Goal: Task Accomplishment & Management: Complete application form

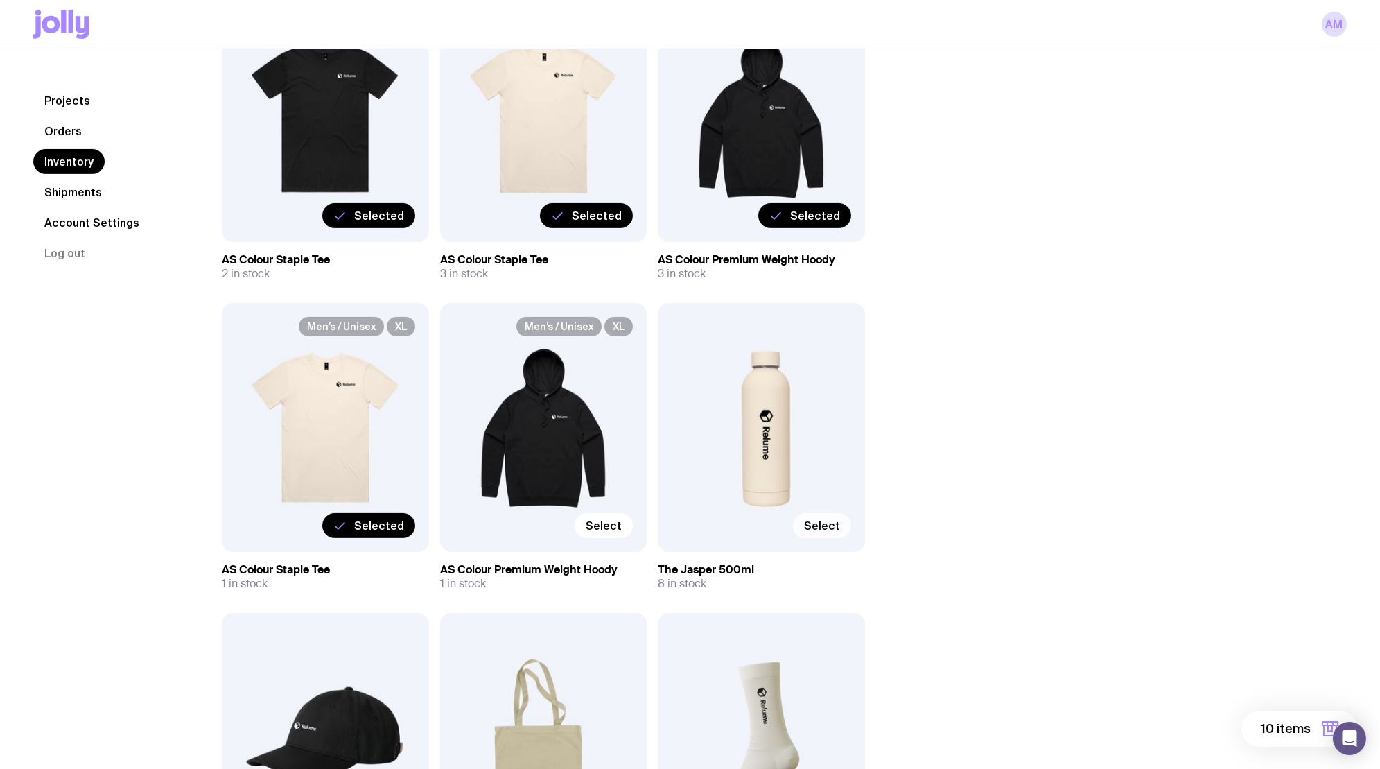
drag, startPoint x: 597, startPoint y: 523, endPoint x: 839, endPoint y: 523, distance: 241.9
click at [597, 523] on span "Select" at bounding box center [604, 525] width 36 height 14
click at [0, 0] on input "Select" at bounding box center [0, 0] width 0 height 0
click at [832, 523] on span "Select" at bounding box center [822, 525] width 36 height 14
click at [0, 0] on input "Select" at bounding box center [0, 0] width 0 height 0
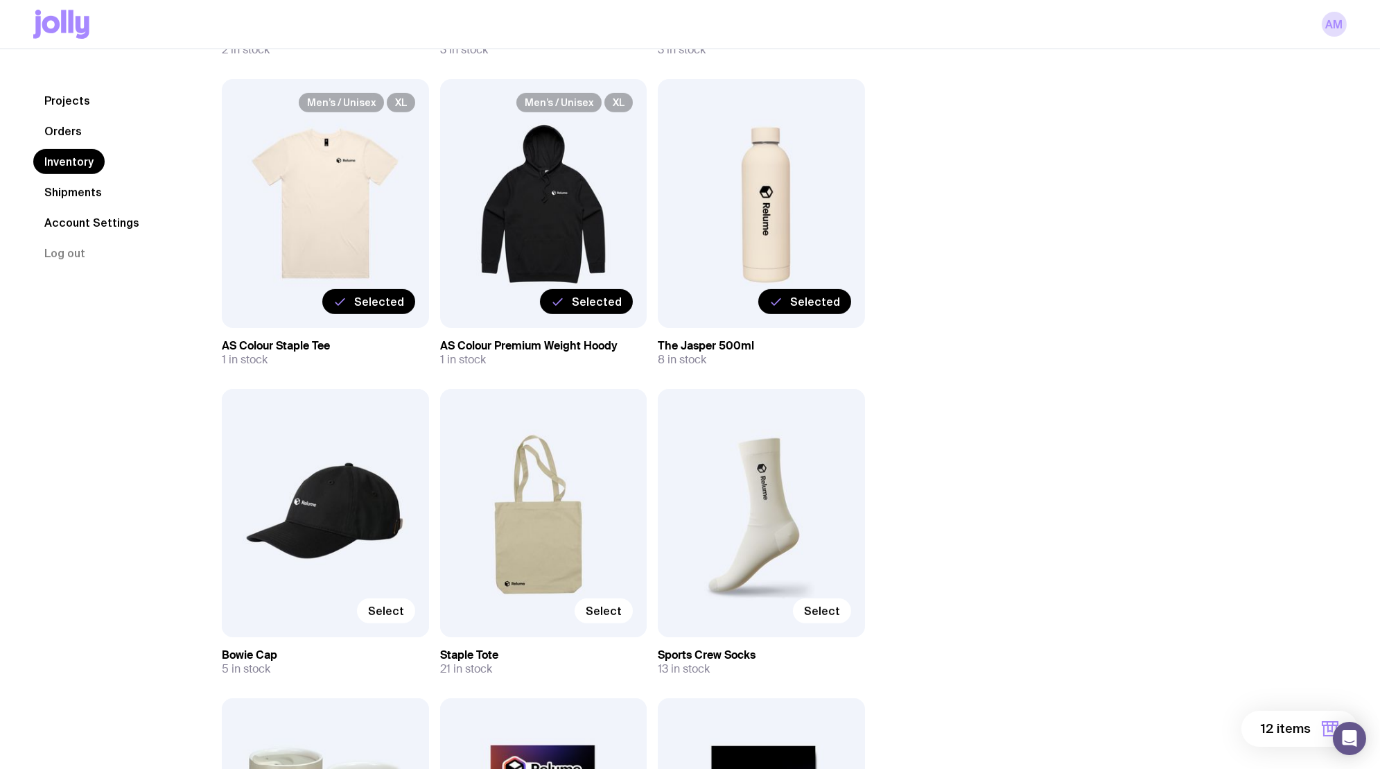
scroll to position [1345, 0]
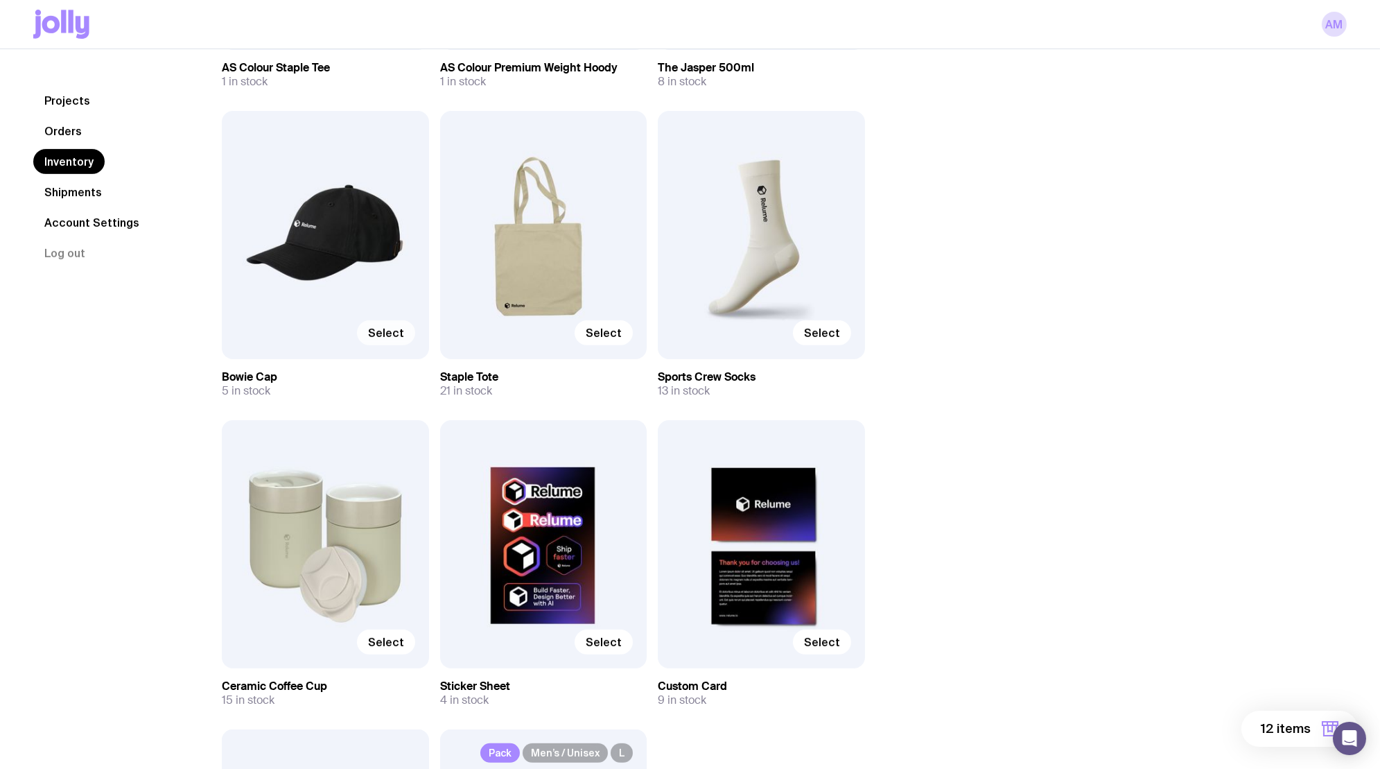
click at [386, 334] on span "Select" at bounding box center [386, 333] width 36 height 14
click at [0, 0] on input "Select" at bounding box center [0, 0] width 0 height 0
click at [612, 334] on span "Select" at bounding box center [604, 333] width 36 height 14
click at [0, 0] on input "Select" at bounding box center [0, 0] width 0 height 0
click at [815, 331] on span "Select" at bounding box center [822, 333] width 36 height 14
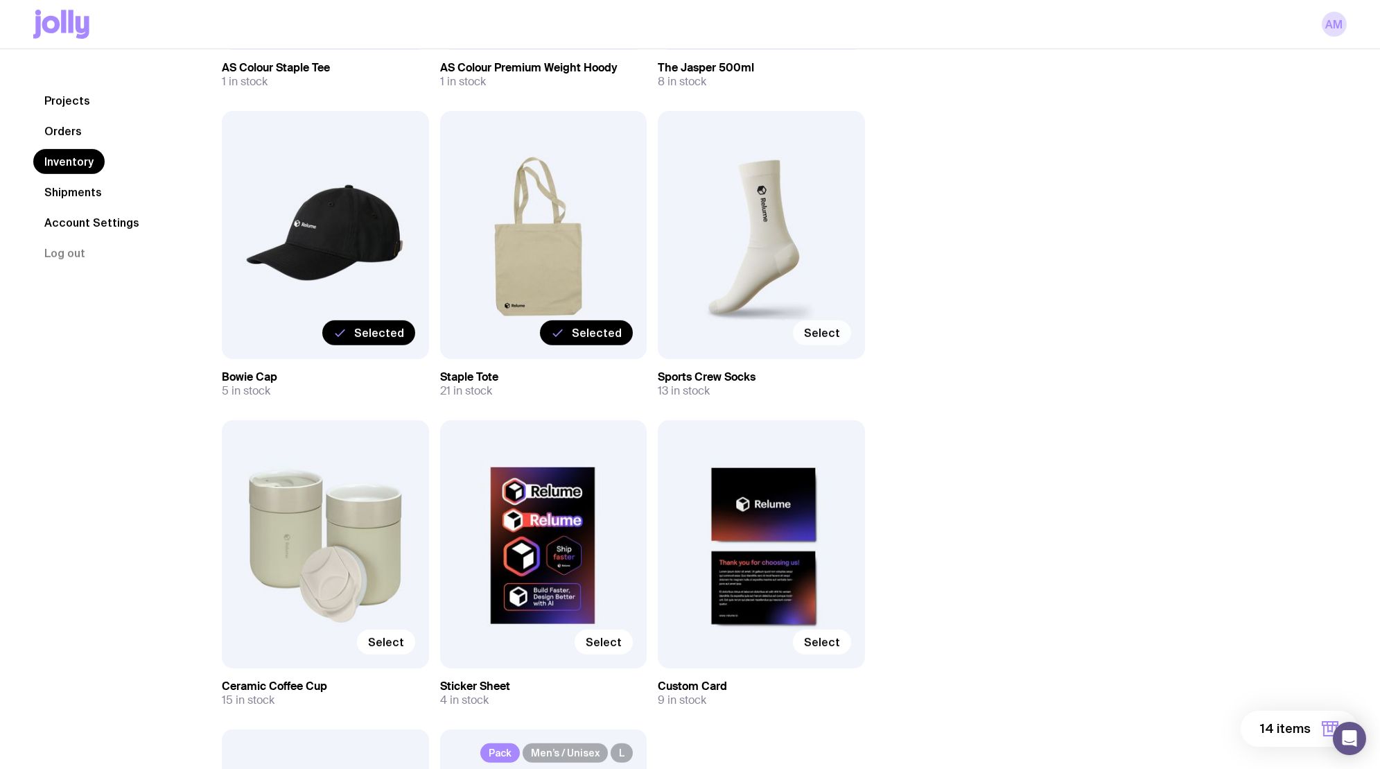
click at [0, 0] on input "Select" at bounding box center [0, 0] width 0 height 0
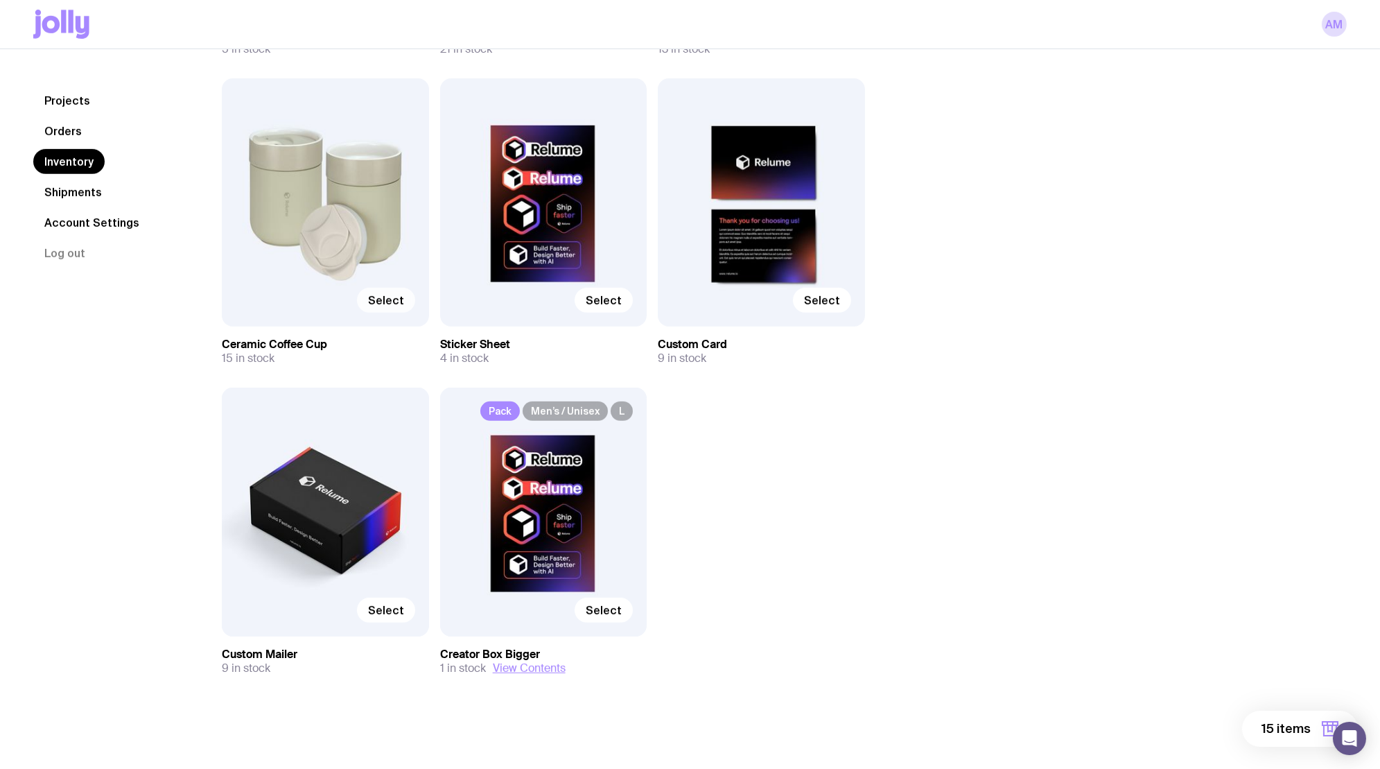
click at [379, 293] on span "Select" at bounding box center [386, 300] width 36 height 14
click at [0, 0] on input "Select" at bounding box center [0, 0] width 0 height 0
click at [606, 304] on span "Select" at bounding box center [604, 300] width 36 height 14
click at [0, 0] on input "Select" at bounding box center [0, 0] width 0 height 0
click at [816, 307] on label "Select" at bounding box center [822, 300] width 58 height 25
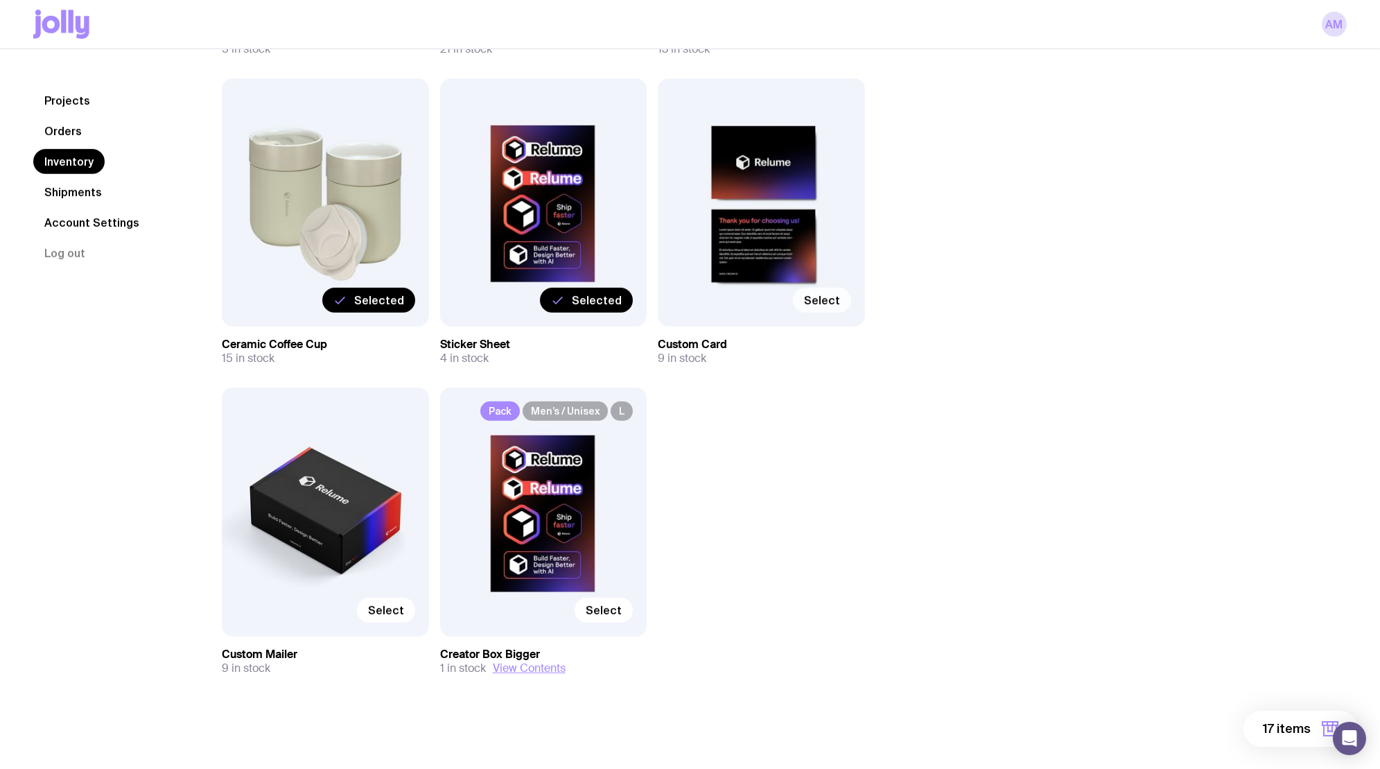
click at [0, 0] on input "Select" at bounding box center [0, 0] width 0 height 0
click at [381, 616] on label "Select" at bounding box center [386, 609] width 58 height 25
click at [0, 0] on input "Select" at bounding box center [0, 0] width 0 height 0
click at [600, 606] on span "Select" at bounding box center [604, 610] width 36 height 14
click at [0, 0] on input "Select" at bounding box center [0, 0] width 0 height 0
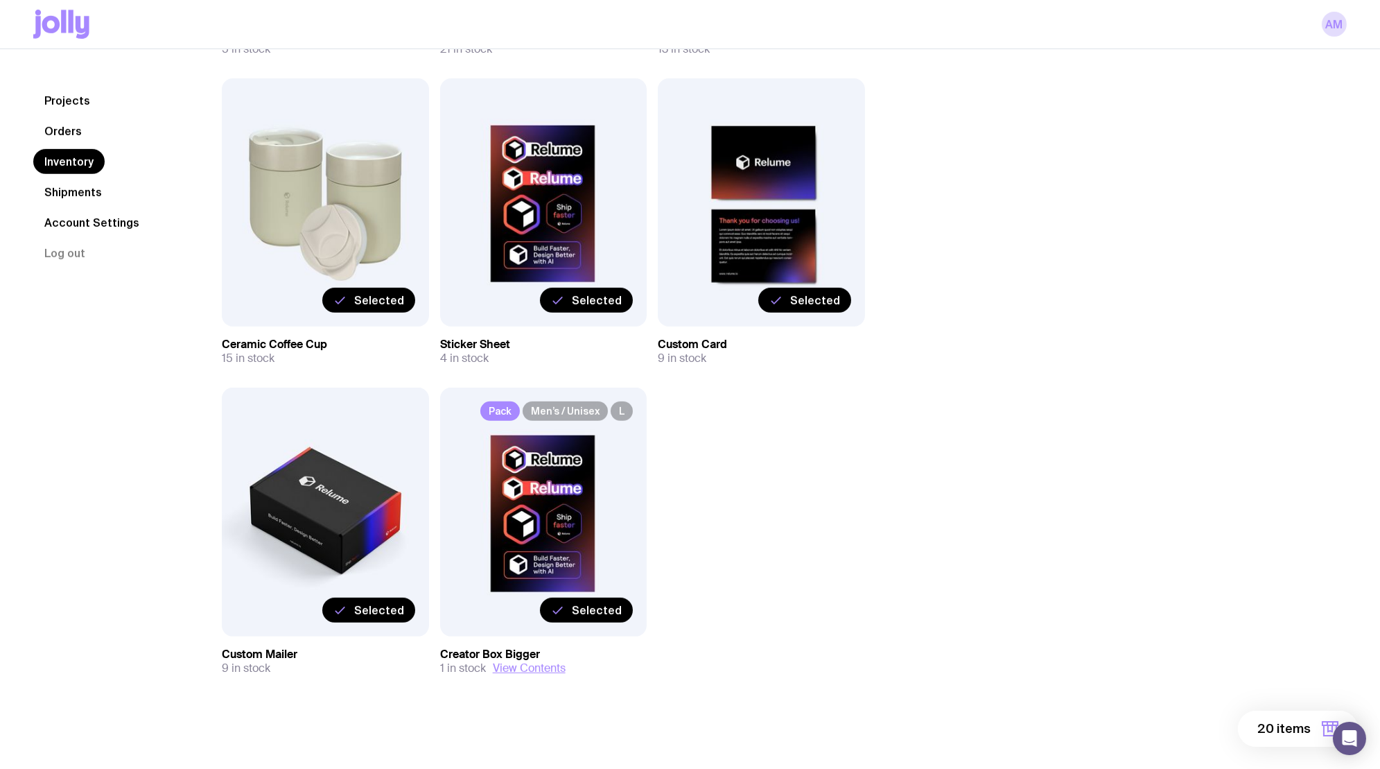
click at [1257, 732] on button "20 items" at bounding box center [1298, 728] width 120 height 36
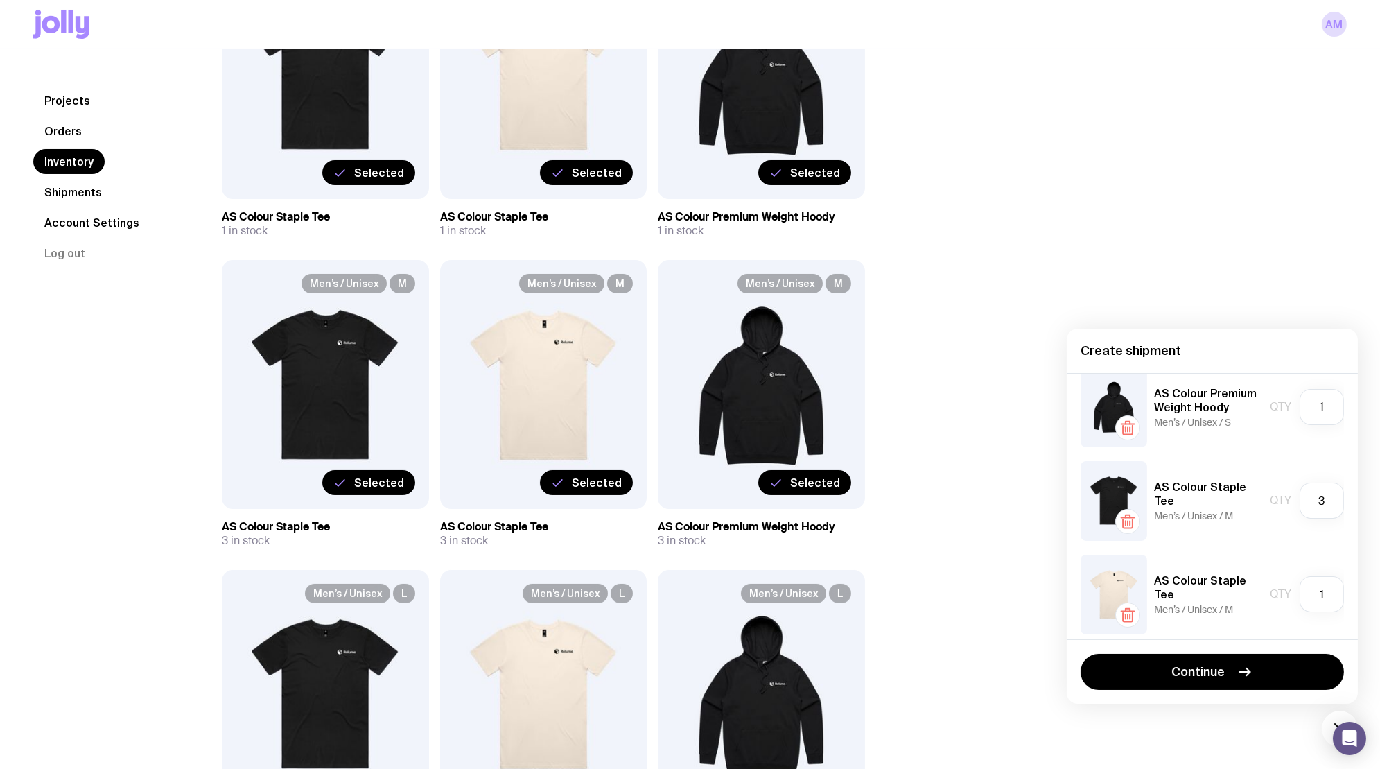
scroll to position [222, 0]
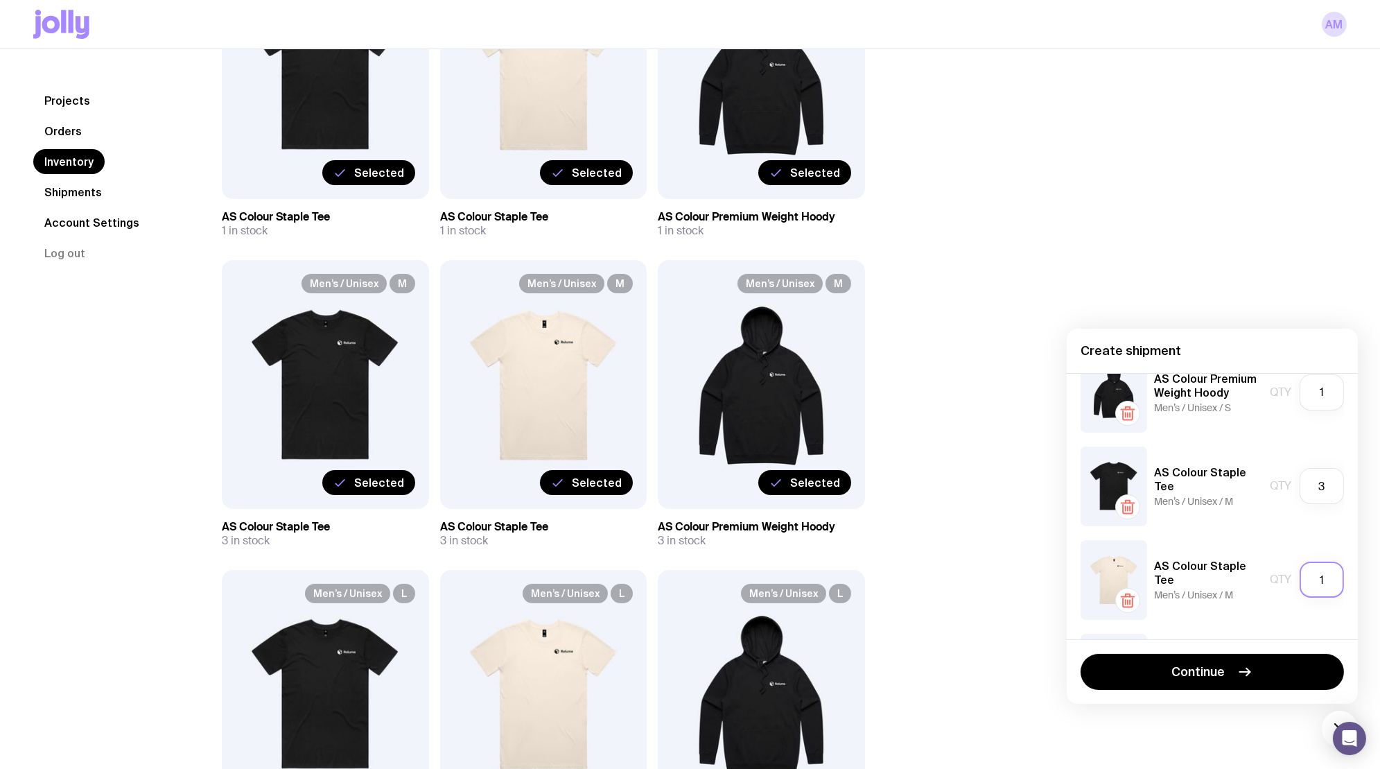
drag, startPoint x: 1330, startPoint y: 573, endPoint x: 1318, endPoint y: 573, distance: 11.8
click at [1318, 573] on input "1" at bounding box center [1321, 579] width 44 height 36
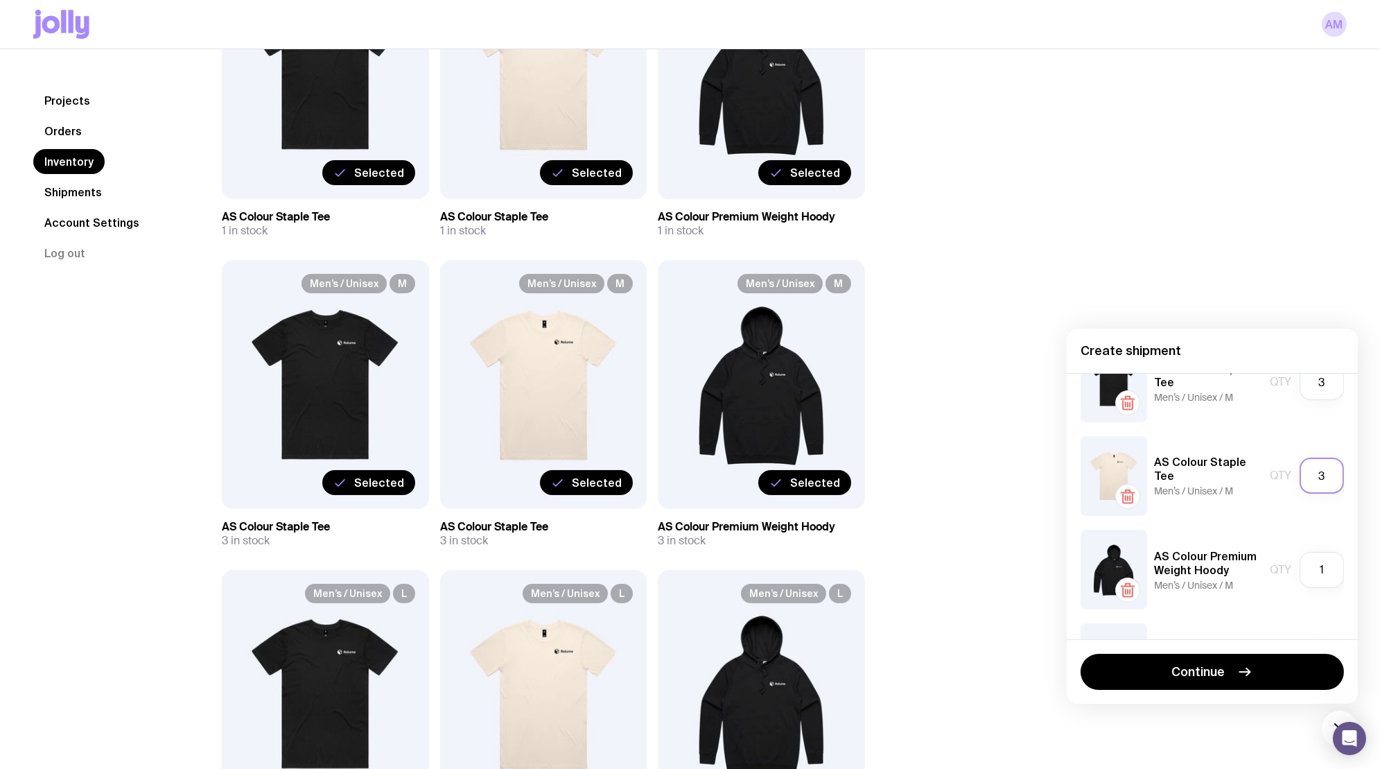
scroll to position [335, 0]
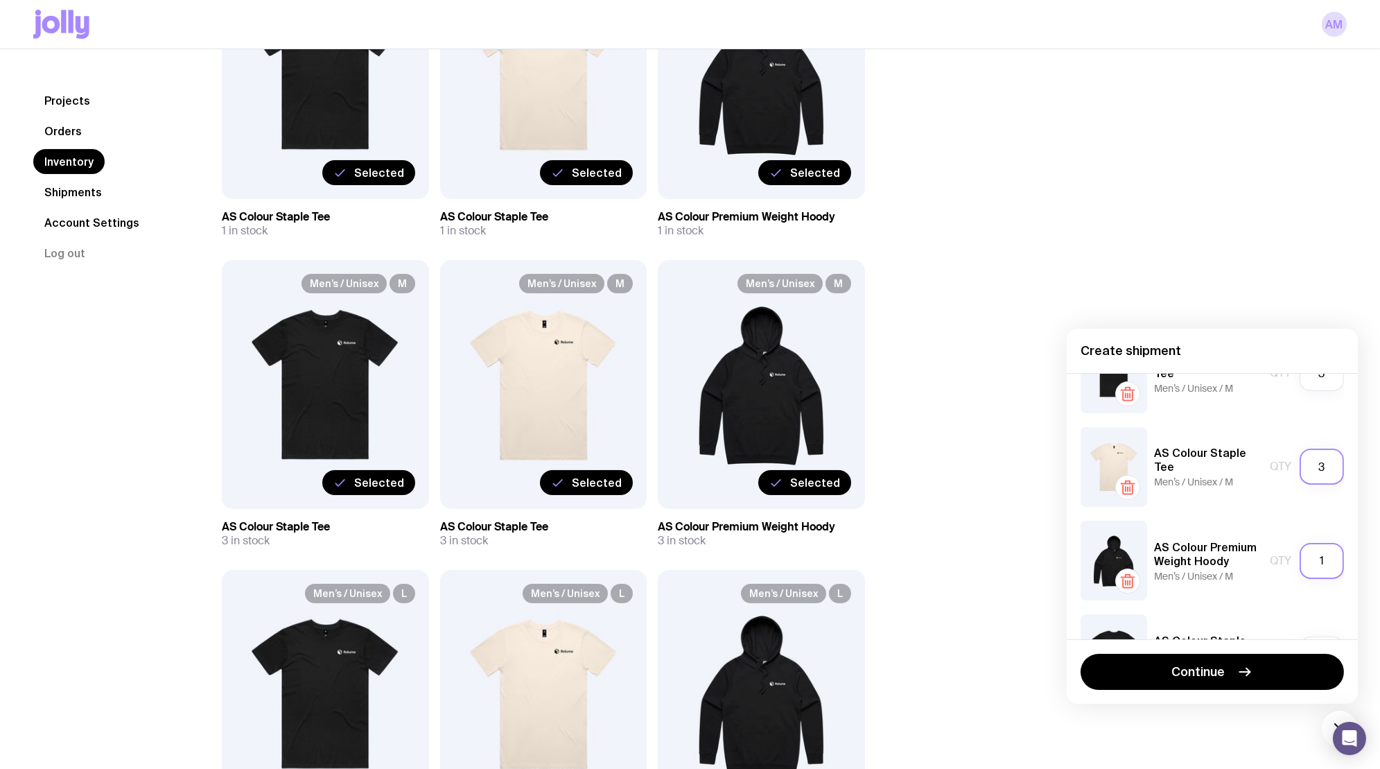
type input "3"
drag, startPoint x: 1333, startPoint y: 556, endPoint x: 1314, endPoint y: 554, distance: 19.6
click at [1314, 554] on input "1" at bounding box center [1321, 561] width 44 height 36
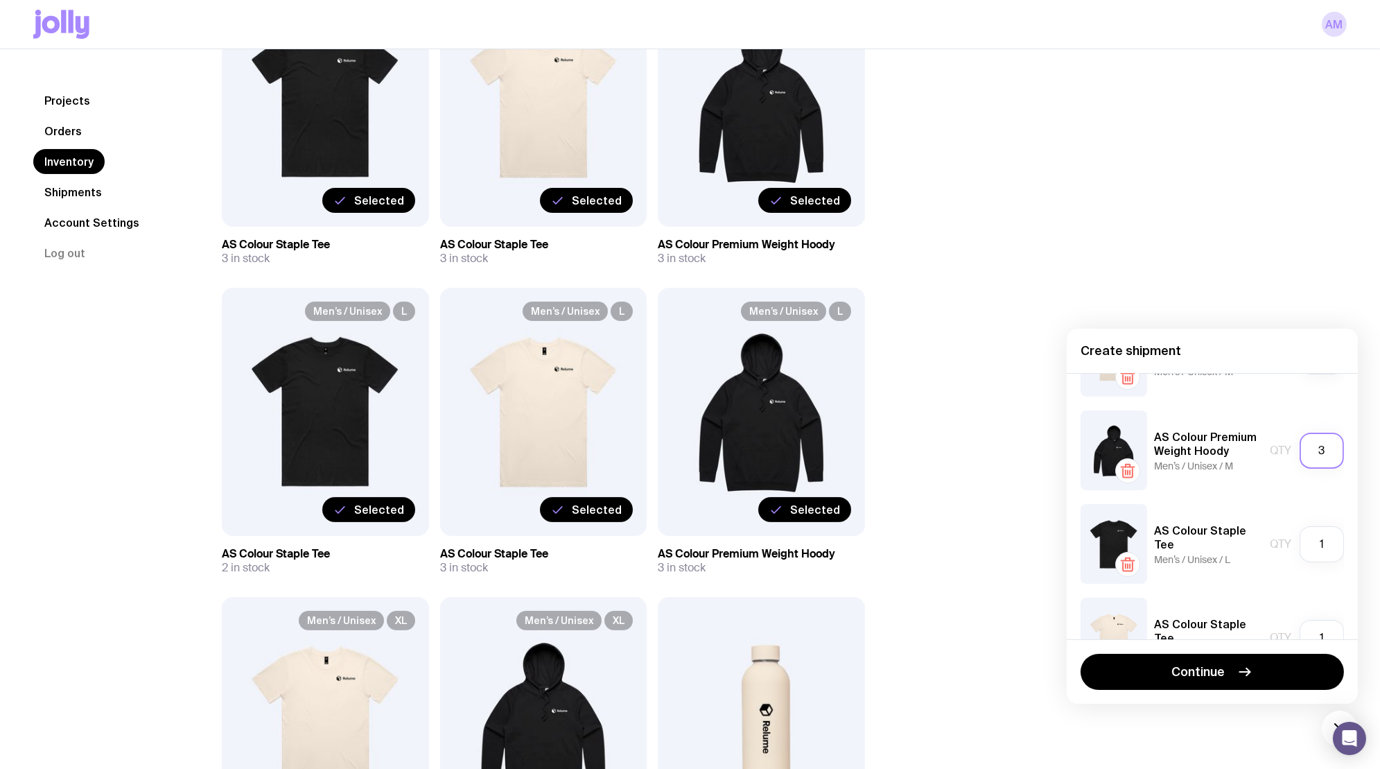
scroll to position [455, 0]
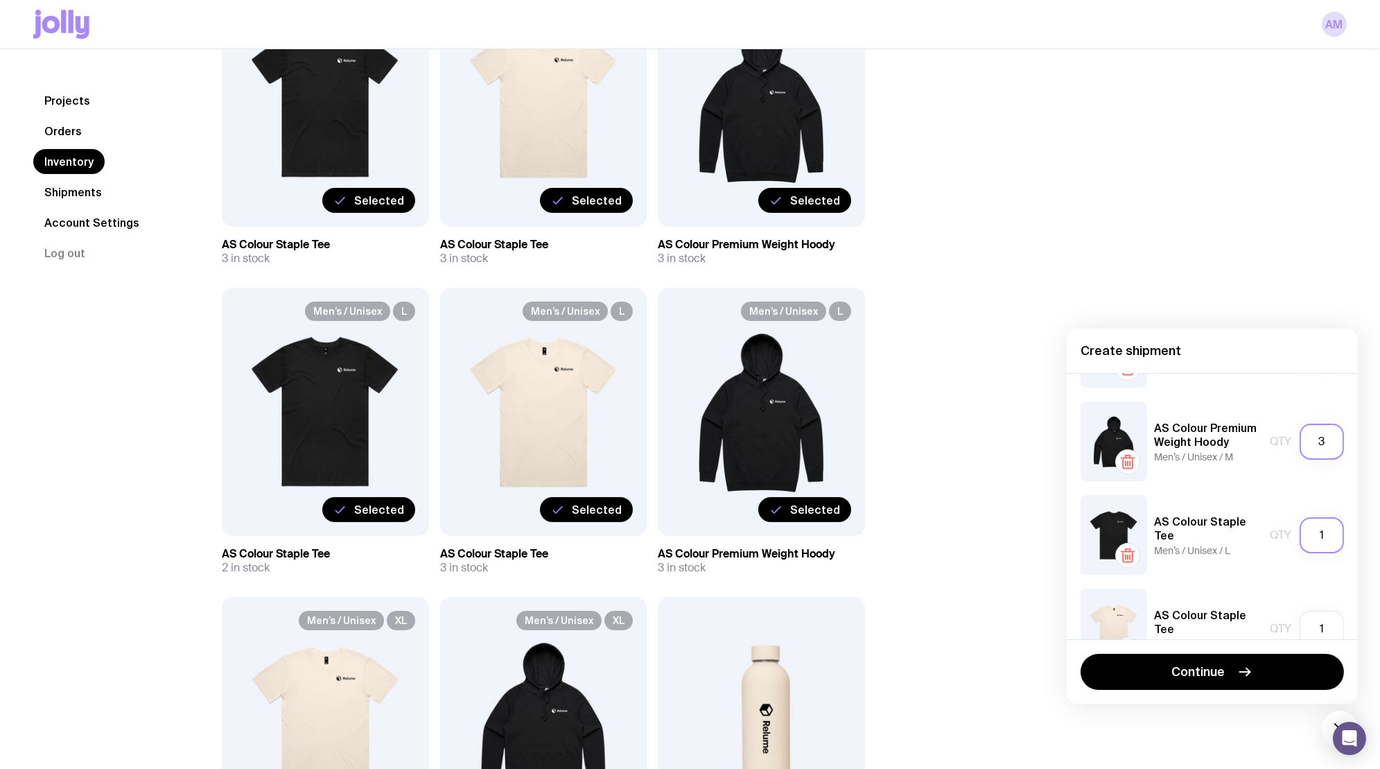
type input "3"
drag, startPoint x: 1325, startPoint y: 543, endPoint x: 1313, endPoint y: 532, distance: 16.2
click at [1313, 532] on input "1" at bounding box center [1321, 535] width 44 height 36
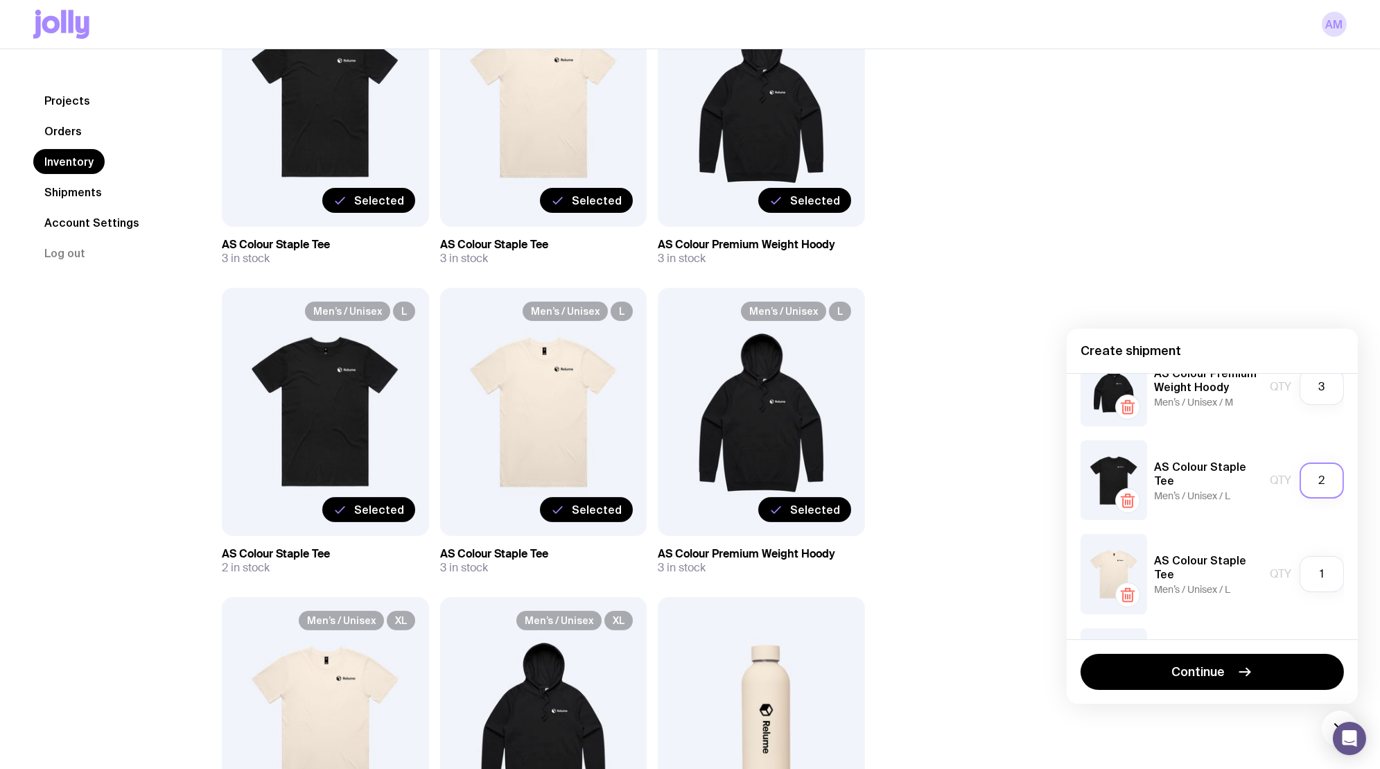
scroll to position [511, 0]
type input "2"
drag, startPoint x: 1331, startPoint y: 578, endPoint x: 1311, endPoint y: 577, distance: 20.1
click at [1311, 577] on input "1" at bounding box center [1321, 572] width 44 height 36
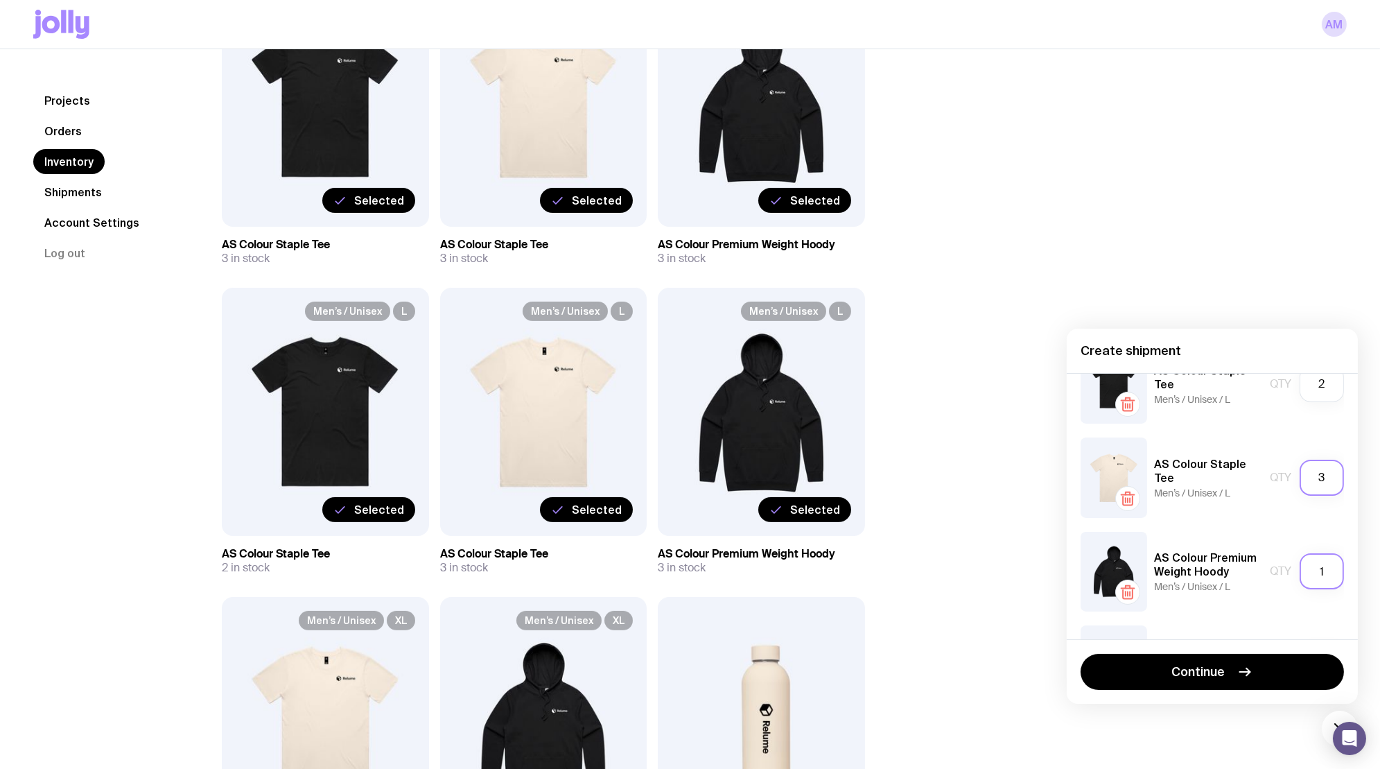
type input "3"
drag, startPoint x: 1331, startPoint y: 571, endPoint x: 1306, endPoint y: 571, distance: 24.9
click at [1306, 571] on input "1" at bounding box center [1321, 571] width 44 height 36
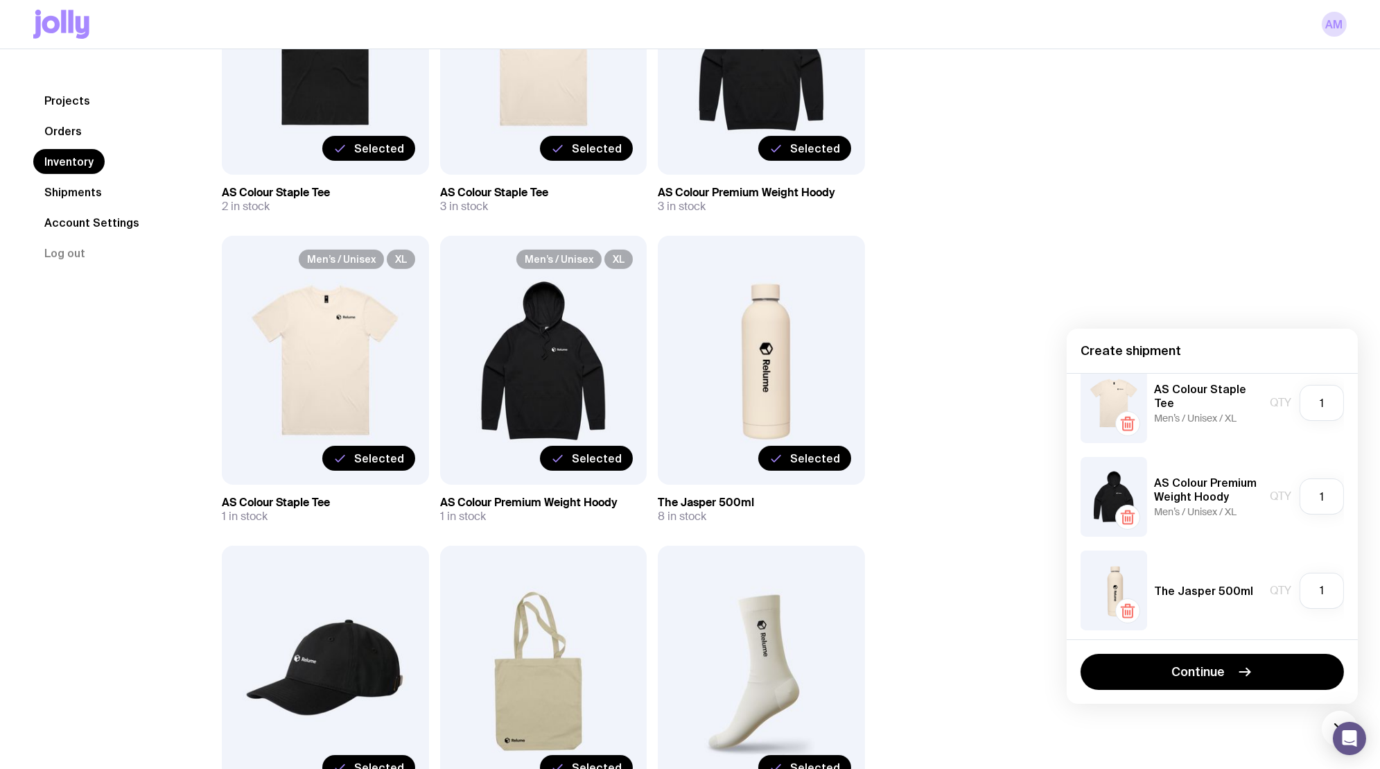
scroll to position [905, 0]
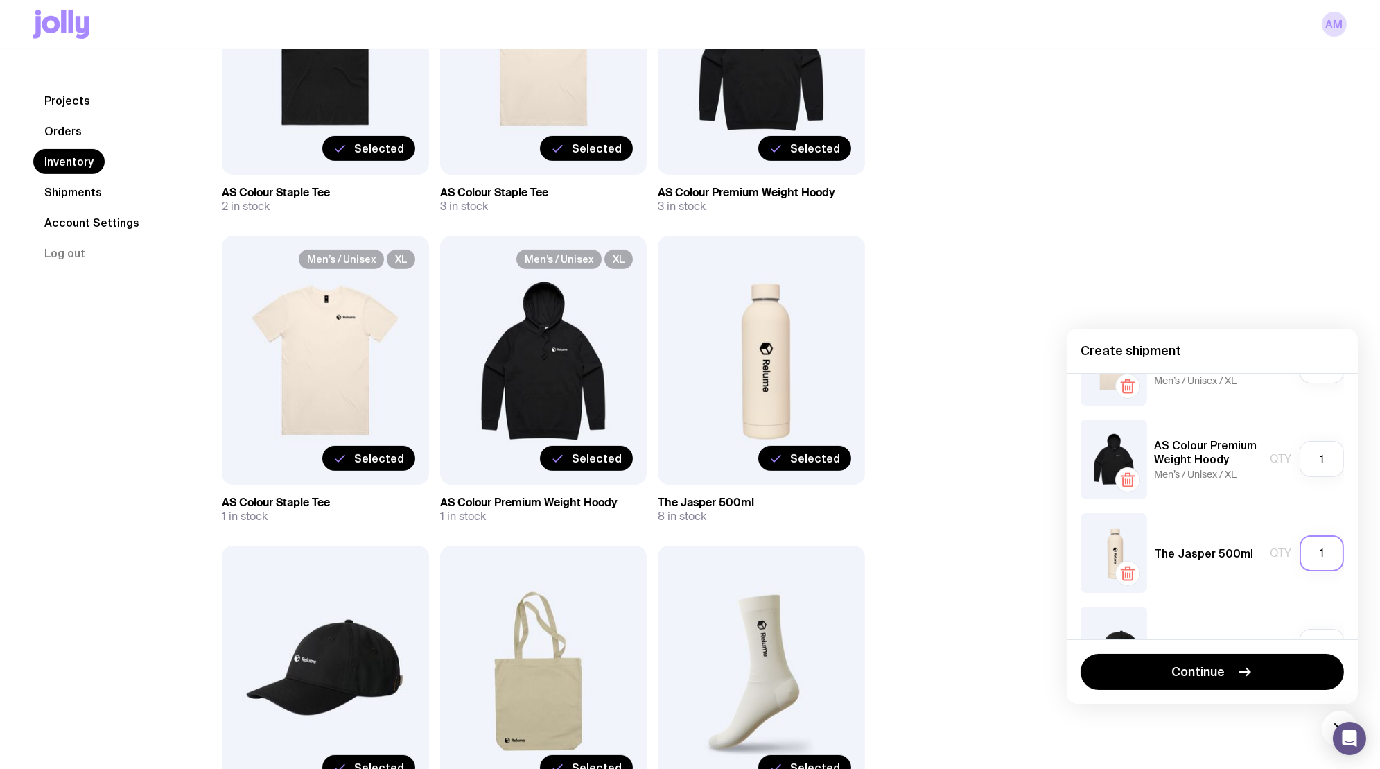
type input "3"
drag, startPoint x: 1325, startPoint y: 552, endPoint x: 1310, endPoint y: 552, distance: 15.2
click at [1310, 552] on input "1" at bounding box center [1321, 553] width 44 height 36
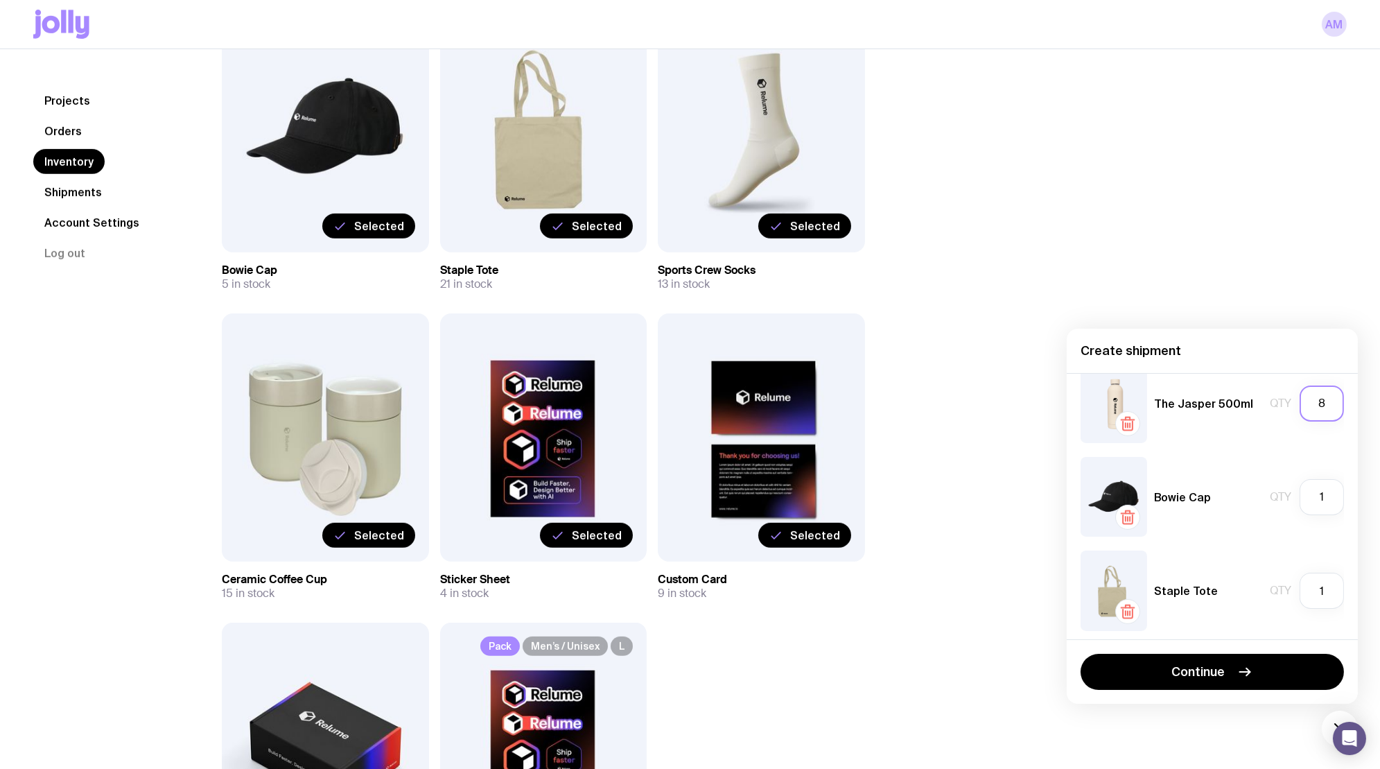
scroll to position [1437, 0]
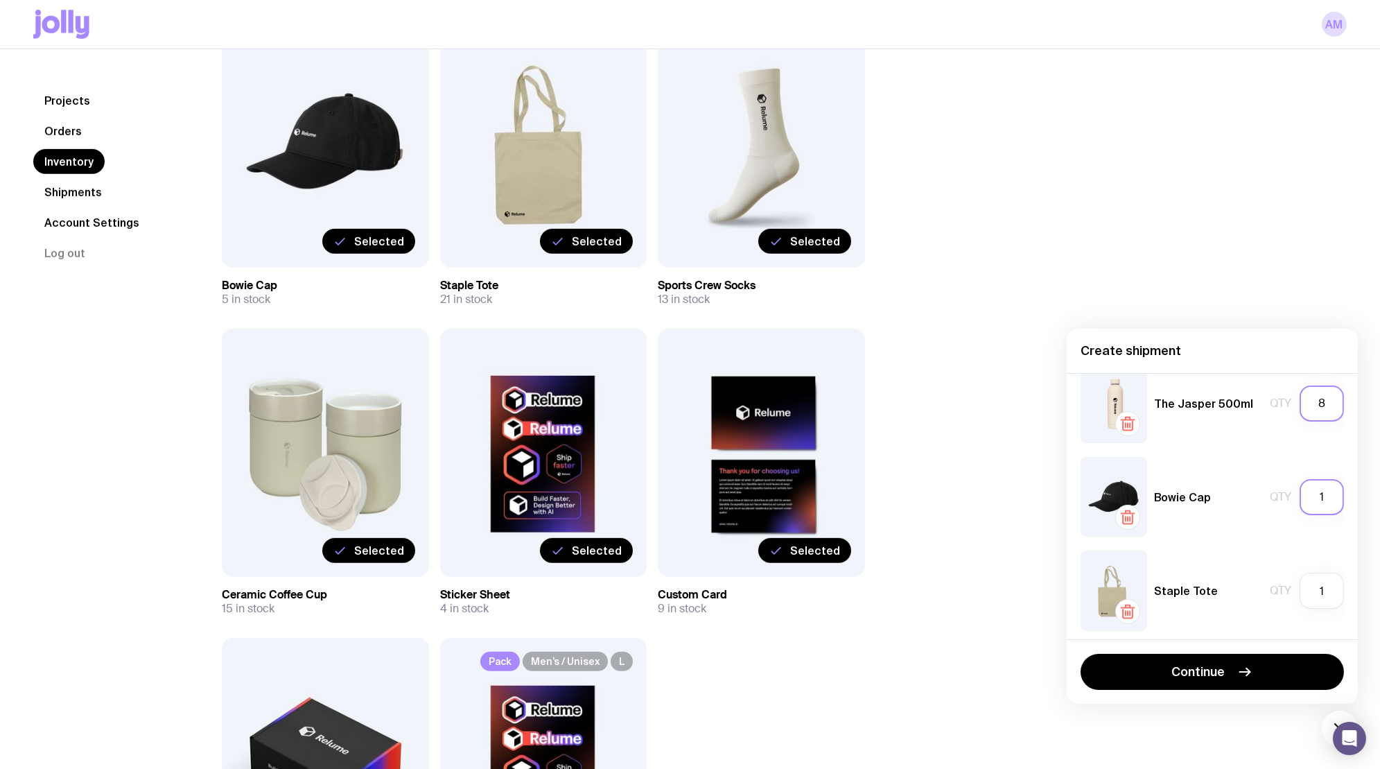
type input "8"
drag, startPoint x: 1330, startPoint y: 498, endPoint x: 1317, endPoint y: 498, distance: 13.2
click at [1317, 498] on input "1" at bounding box center [1321, 497] width 44 height 36
type input "5"
drag, startPoint x: 1331, startPoint y: 589, endPoint x: 1313, endPoint y: 589, distance: 18.0
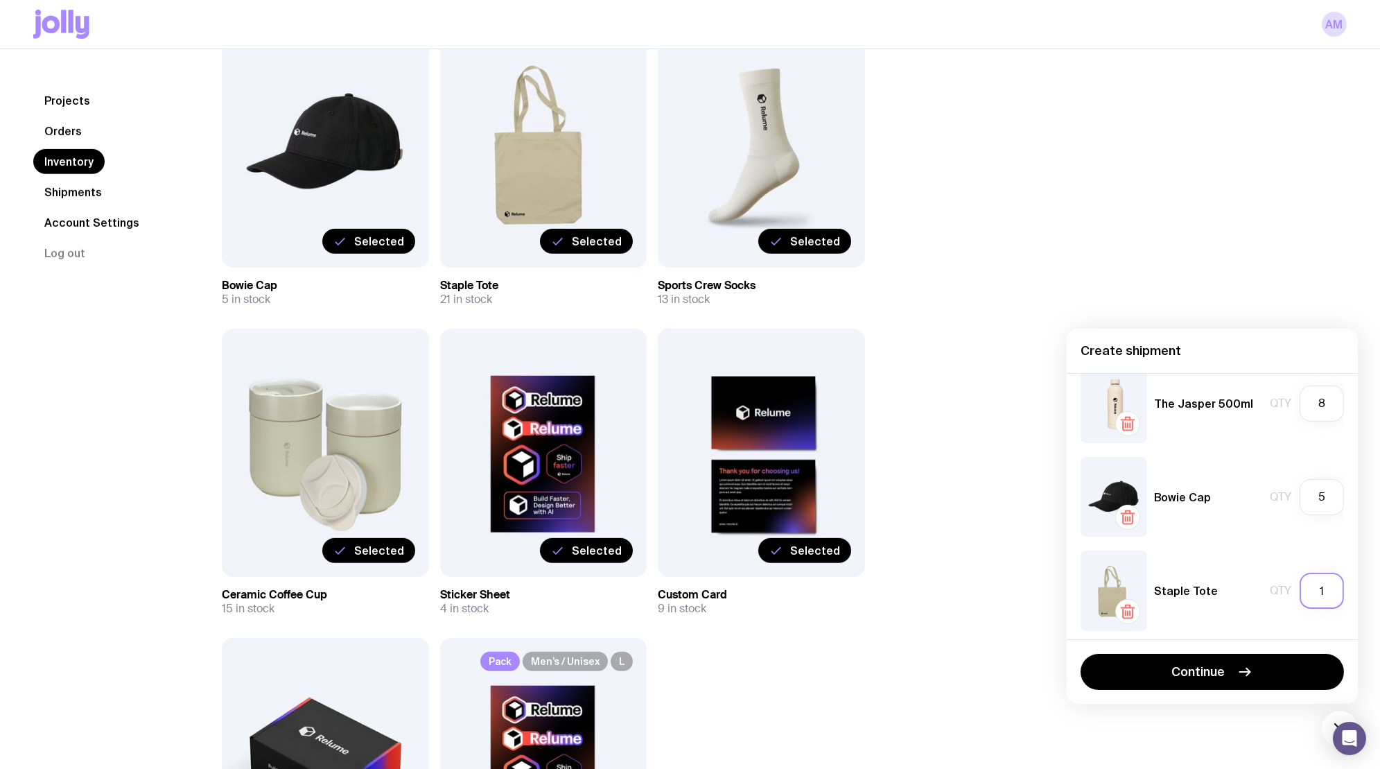
click at [1313, 589] on input "1" at bounding box center [1321, 590] width 44 height 36
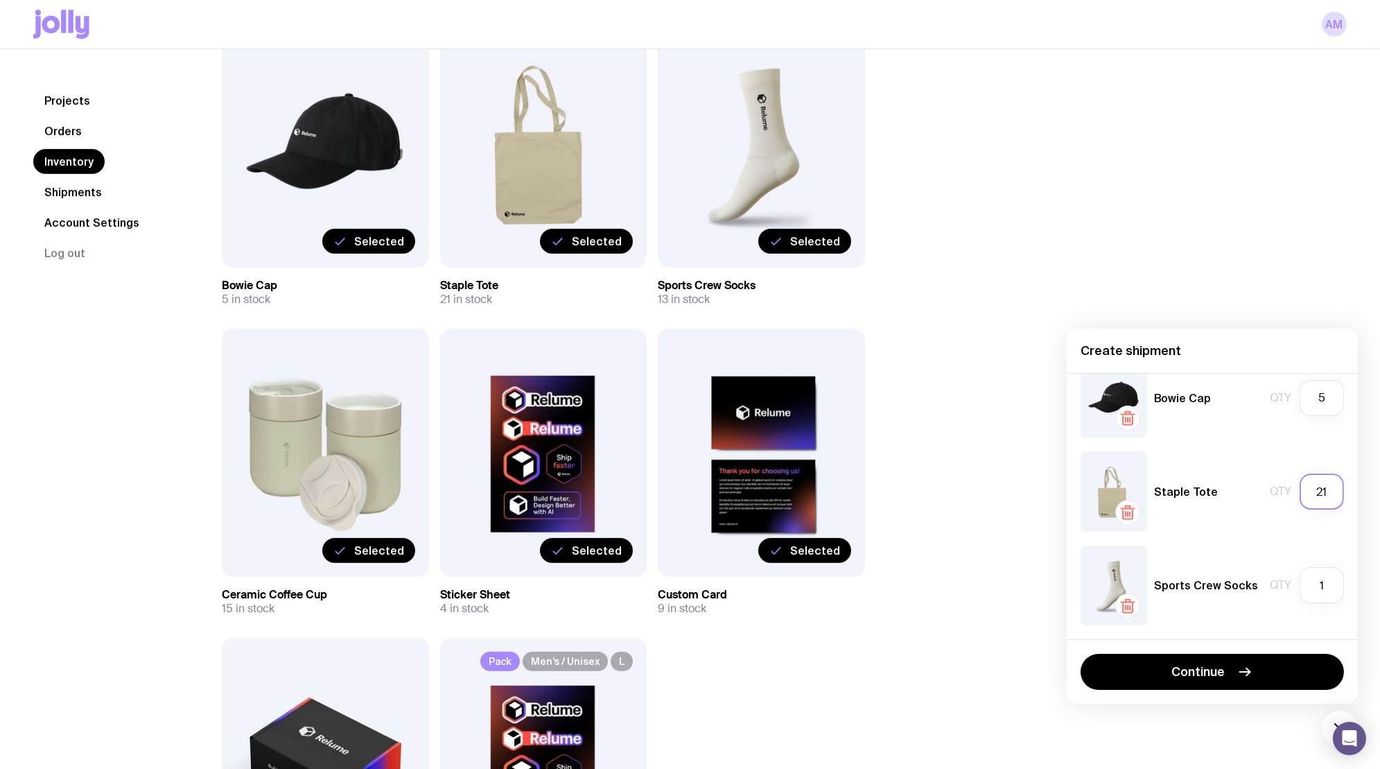
scroll to position [1161, 0]
type input "21"
click at [1326, 583] on input "1" at bounding box center [1321, 578] width 44 height 36
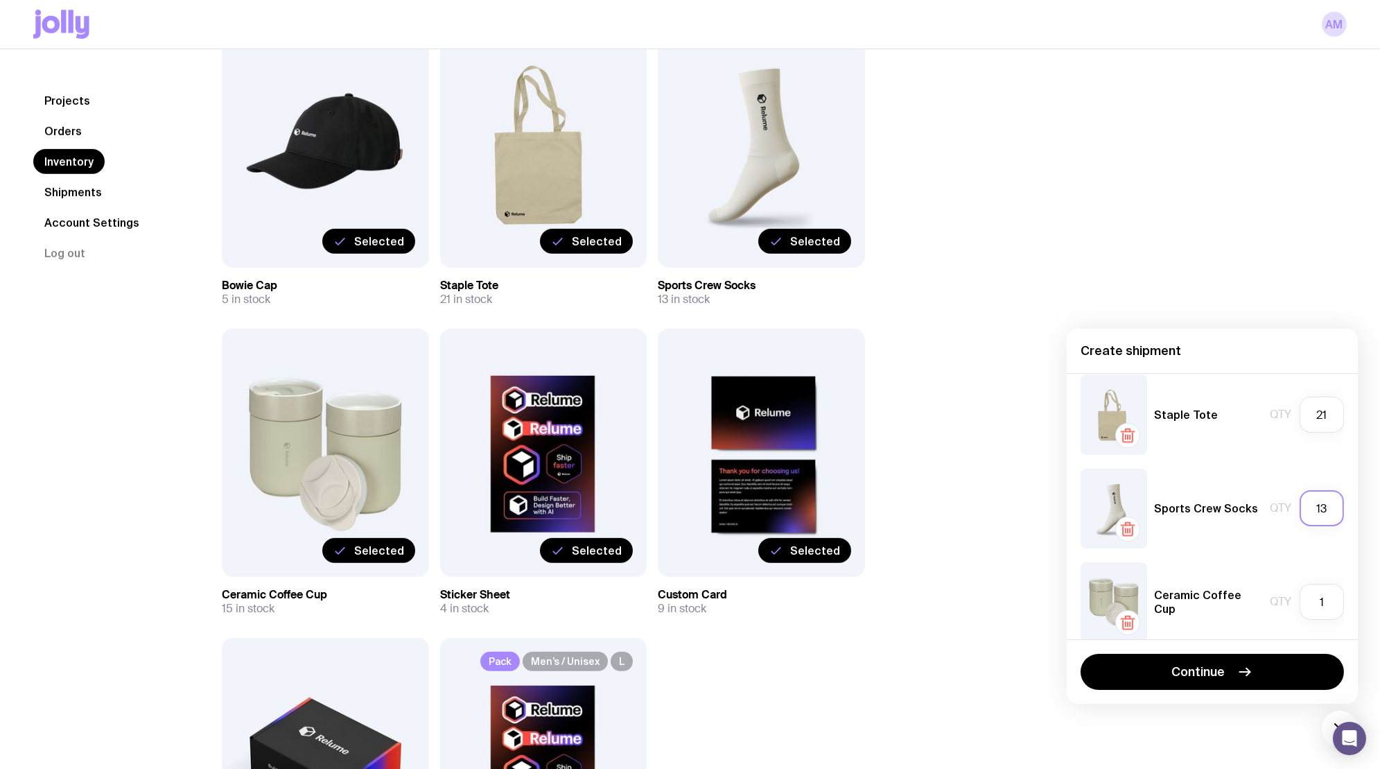
scroll to position [1273, 0]
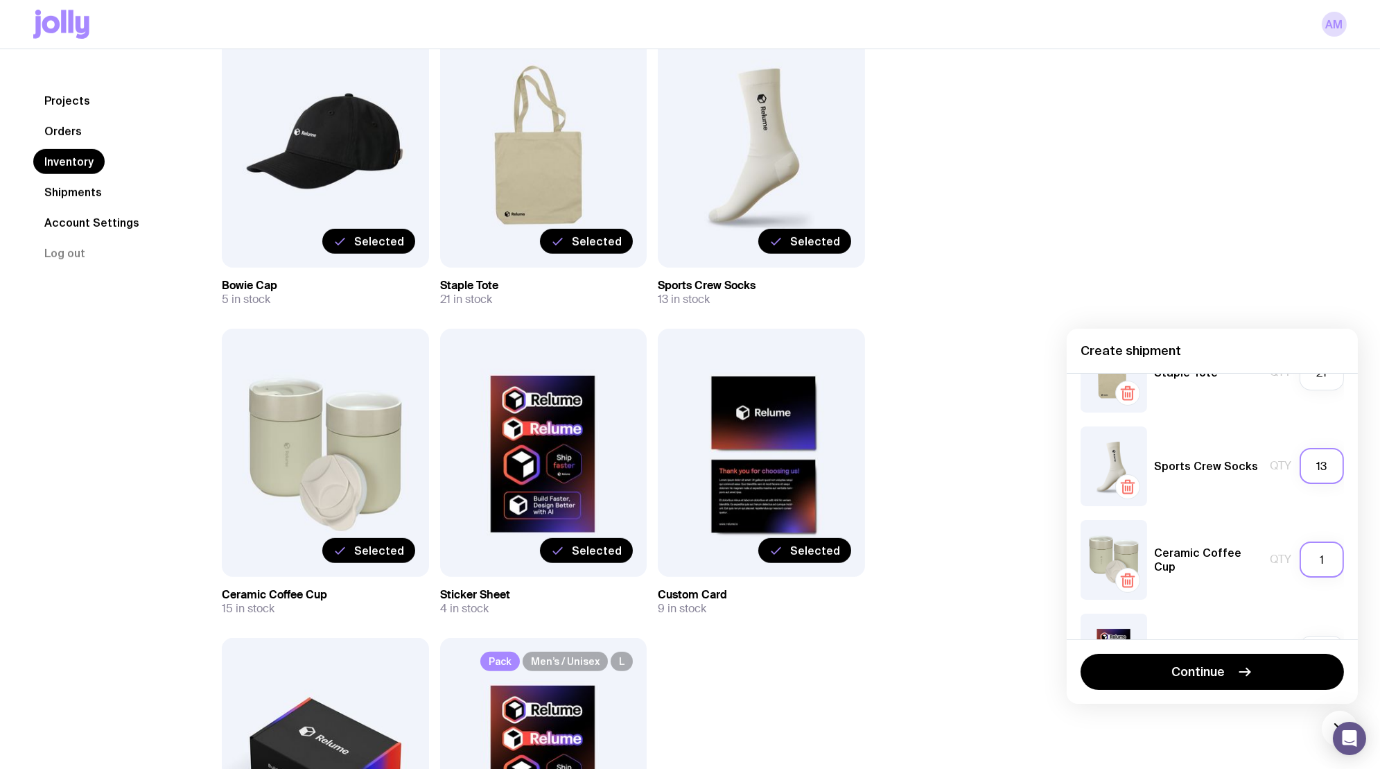
type input "13"
click at [1332, 565] on input "1" at bounding box center [1321, 559] width 44 height 36
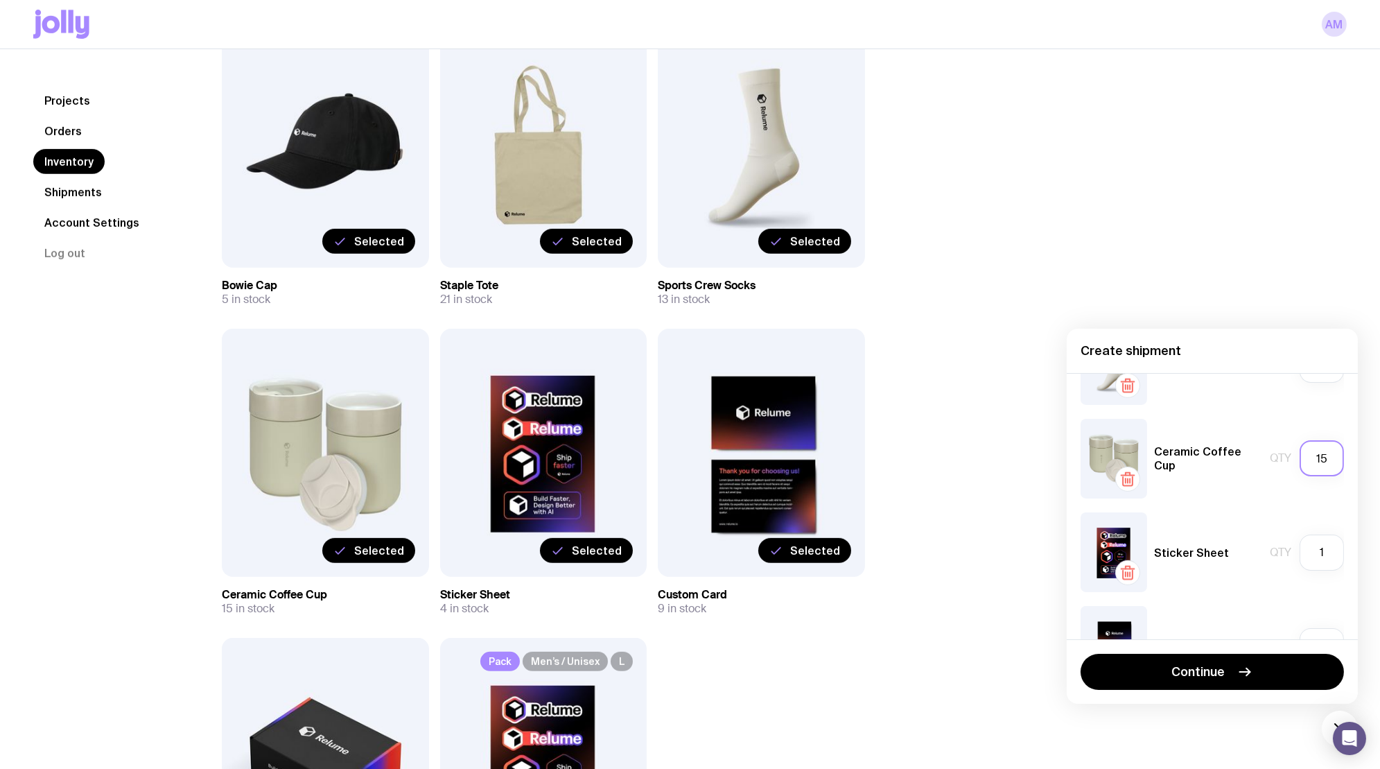
scroll to position [1403, 0]
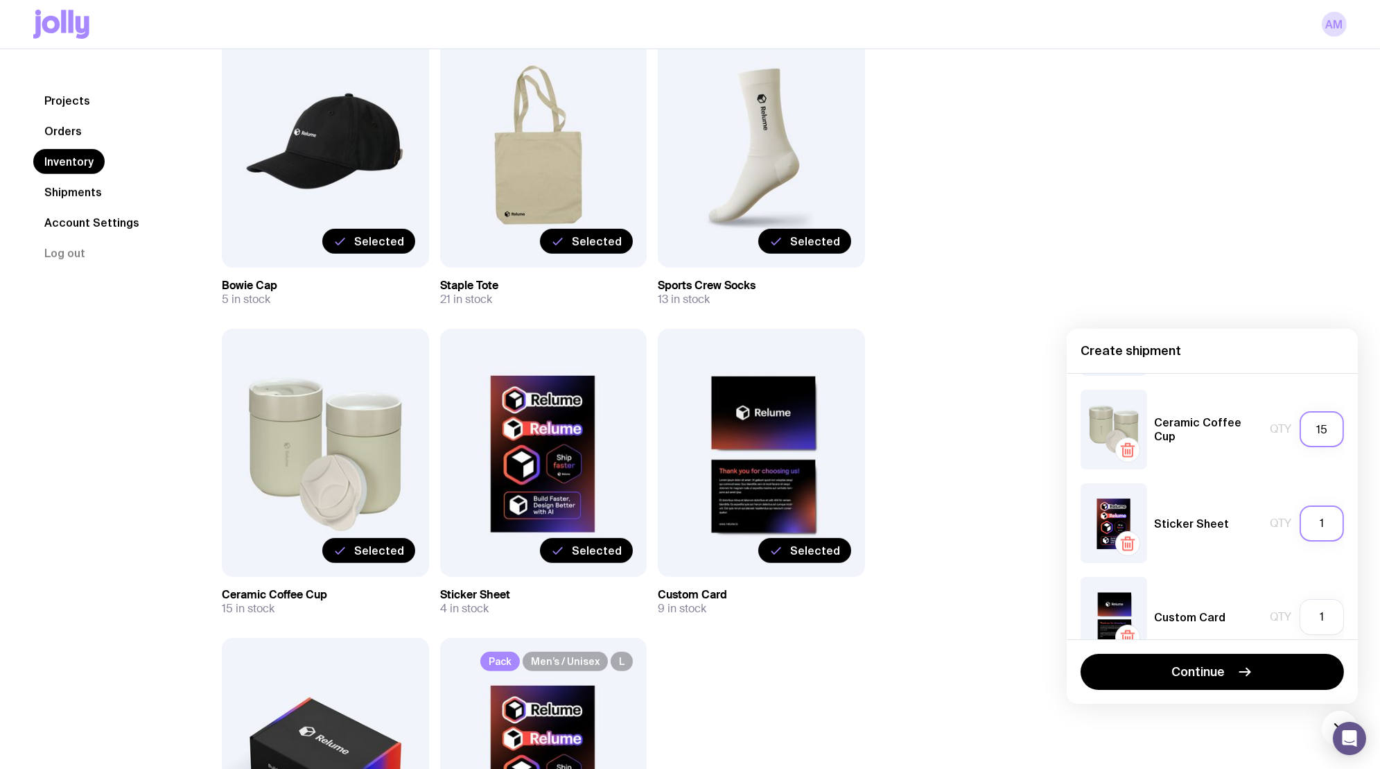
type input "15"
drag, startPoint x: 1334, startPoint y: 523, endPoint x: 1304, endPoint y: 520, distance: 30.6
click at [1304, 520] on input "1" at bounding box center [1321, 523] width 44 height 36
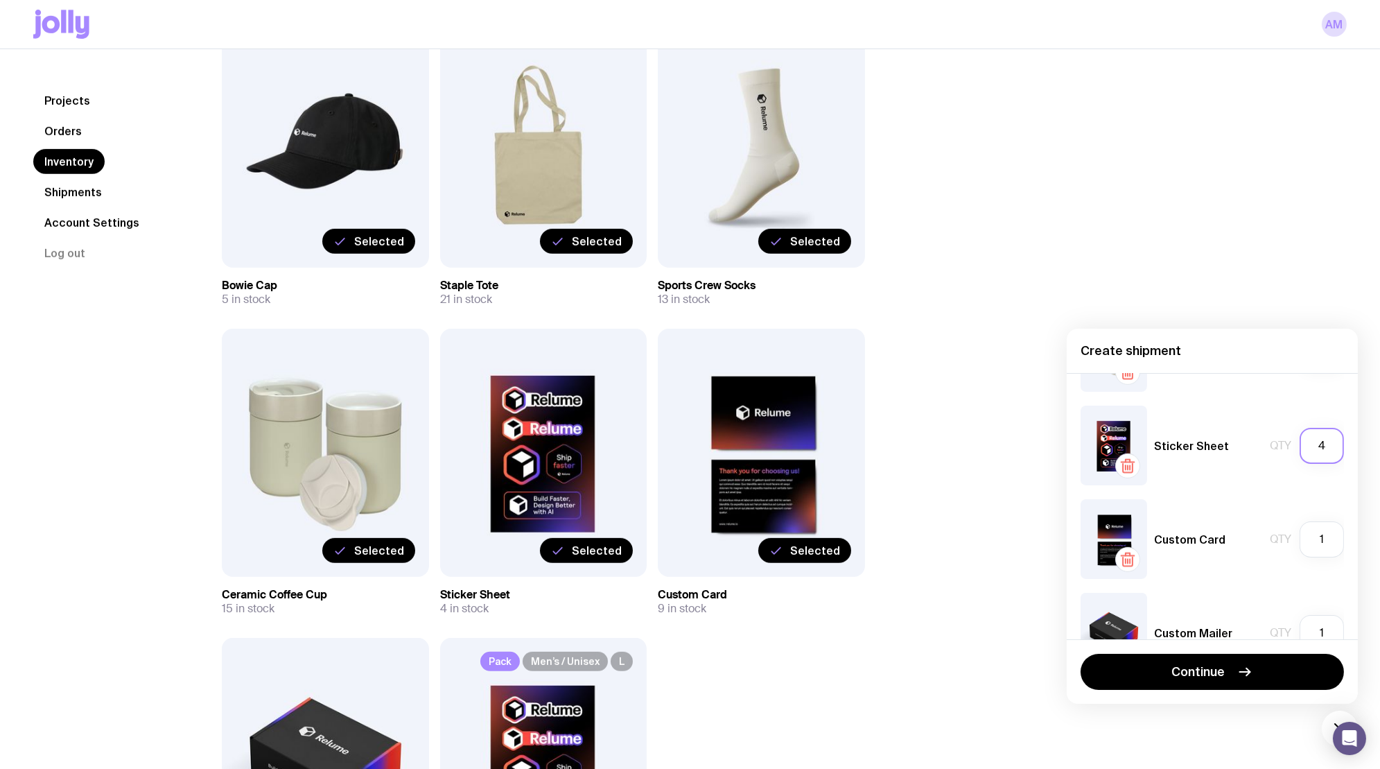
scroll to position [1492, 0]
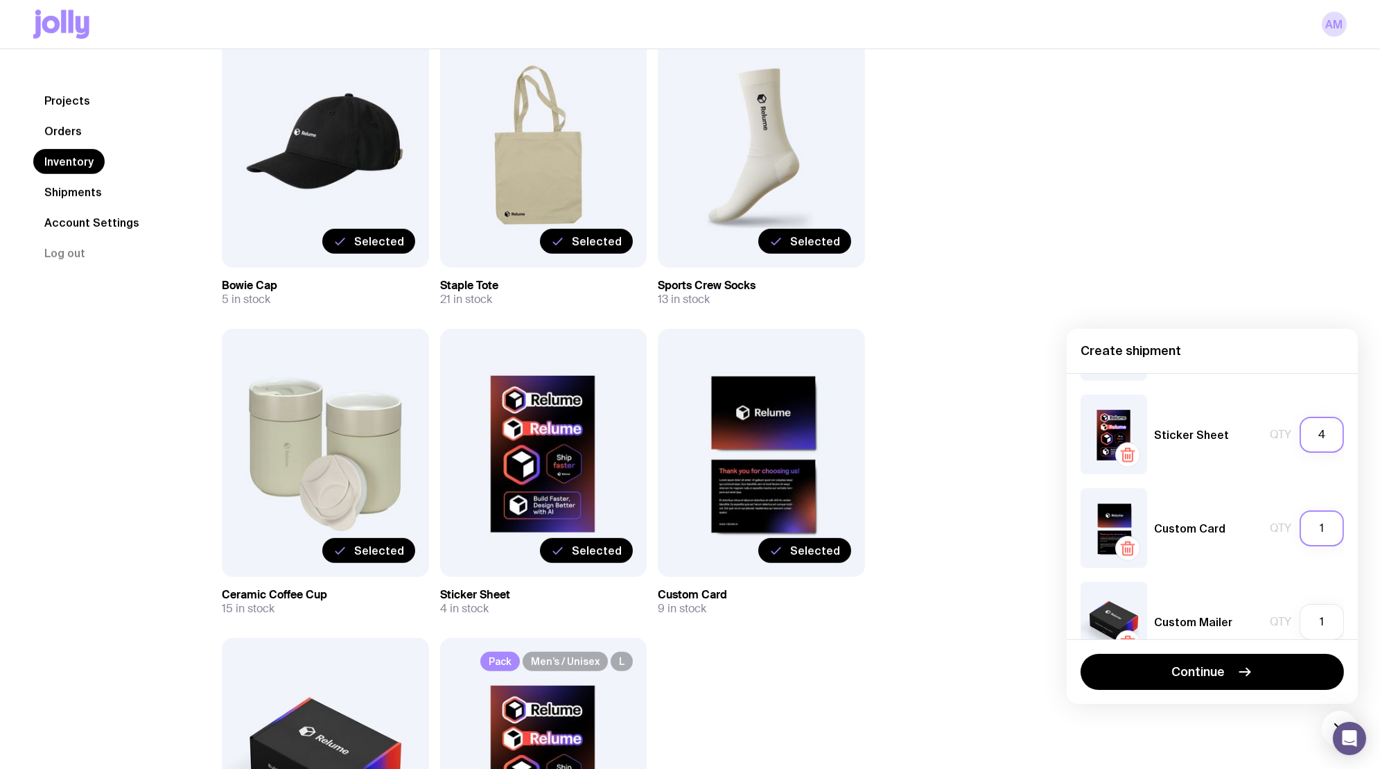
type input "4"
drag, startPoint x: 1329, startPoint y: 529, endPoint x: 1312, endPoint y: 528, distance: 17.3
click at [1312, 528] on input "1" at bounding box center [1321, 528] width 44 height 36
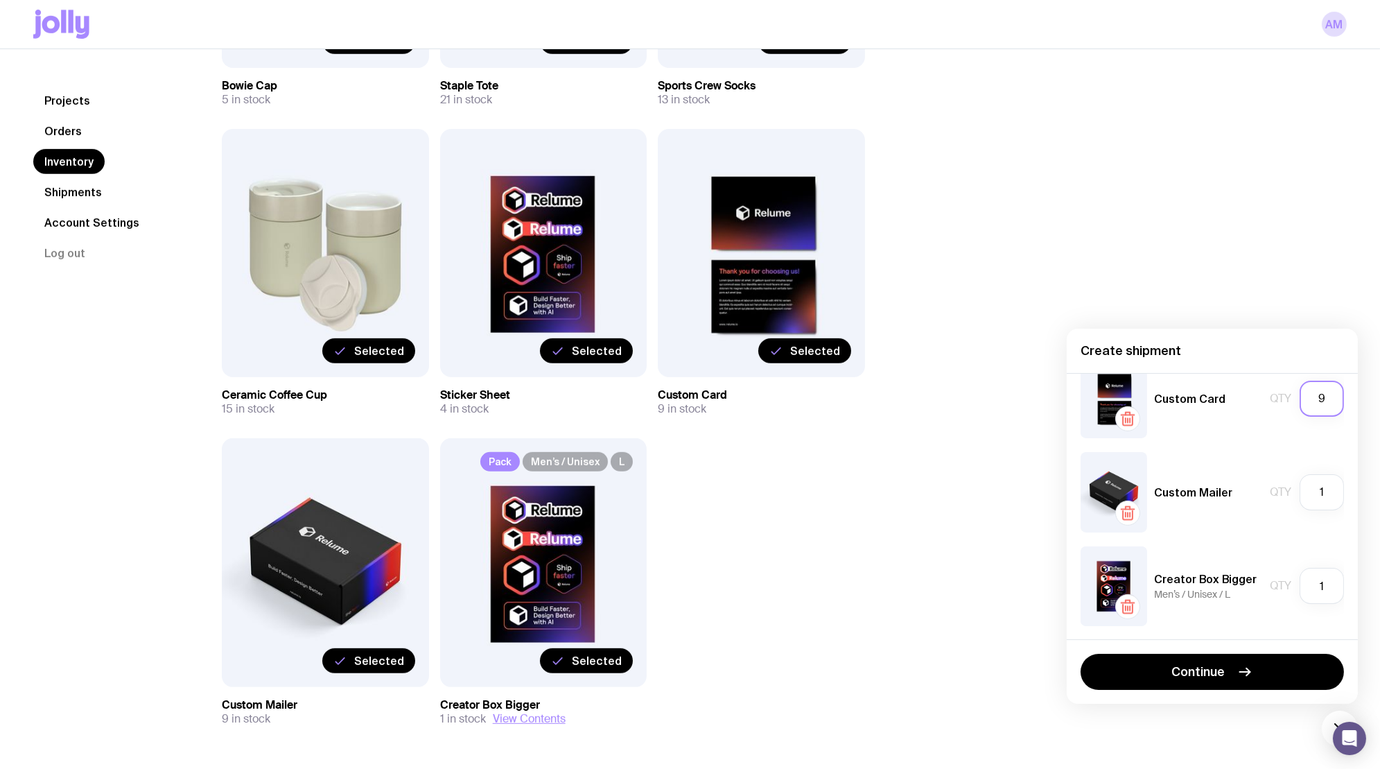
scroll to position [1687, 0]
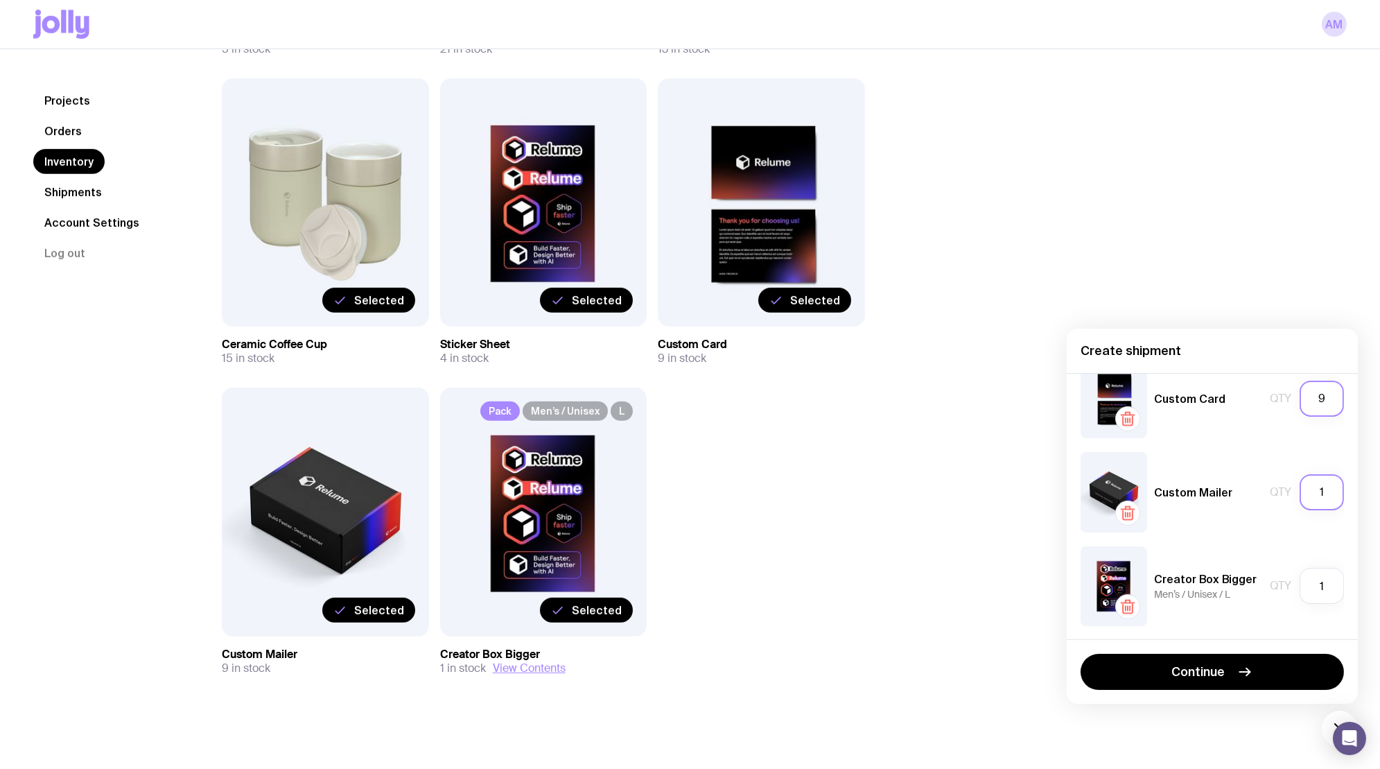
type input "9"
drag, startPoint x: 1336, startPoint y: 496, endPoint x: 1299, endPoint y: 496, distance: 37.4
click at [1299, 496] on input "1" at bounding box center [1321, 492] width 44 height 36
type input "9"
click at [1240, 676] on icon "button" at bounding box center [1244, 671] width 17 height 17
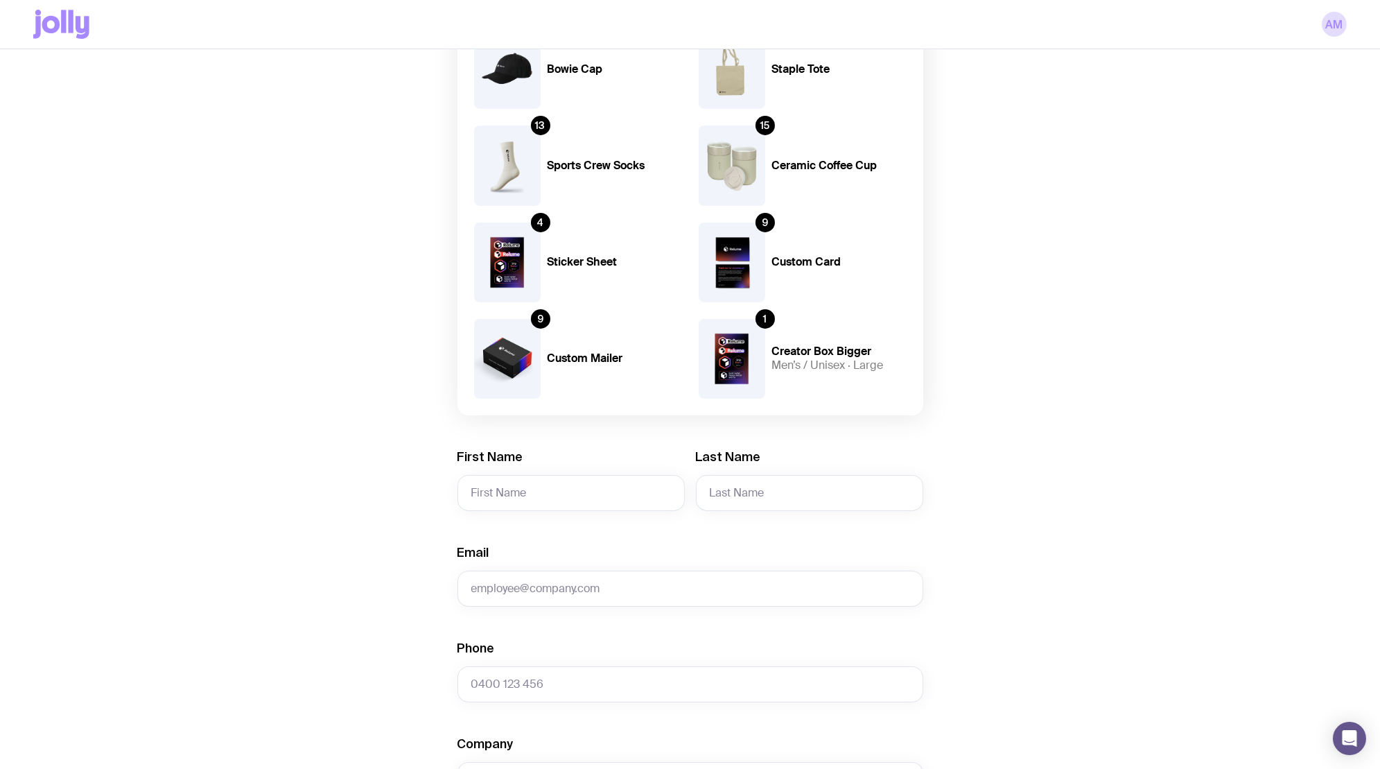
scroll to position [773, 0]
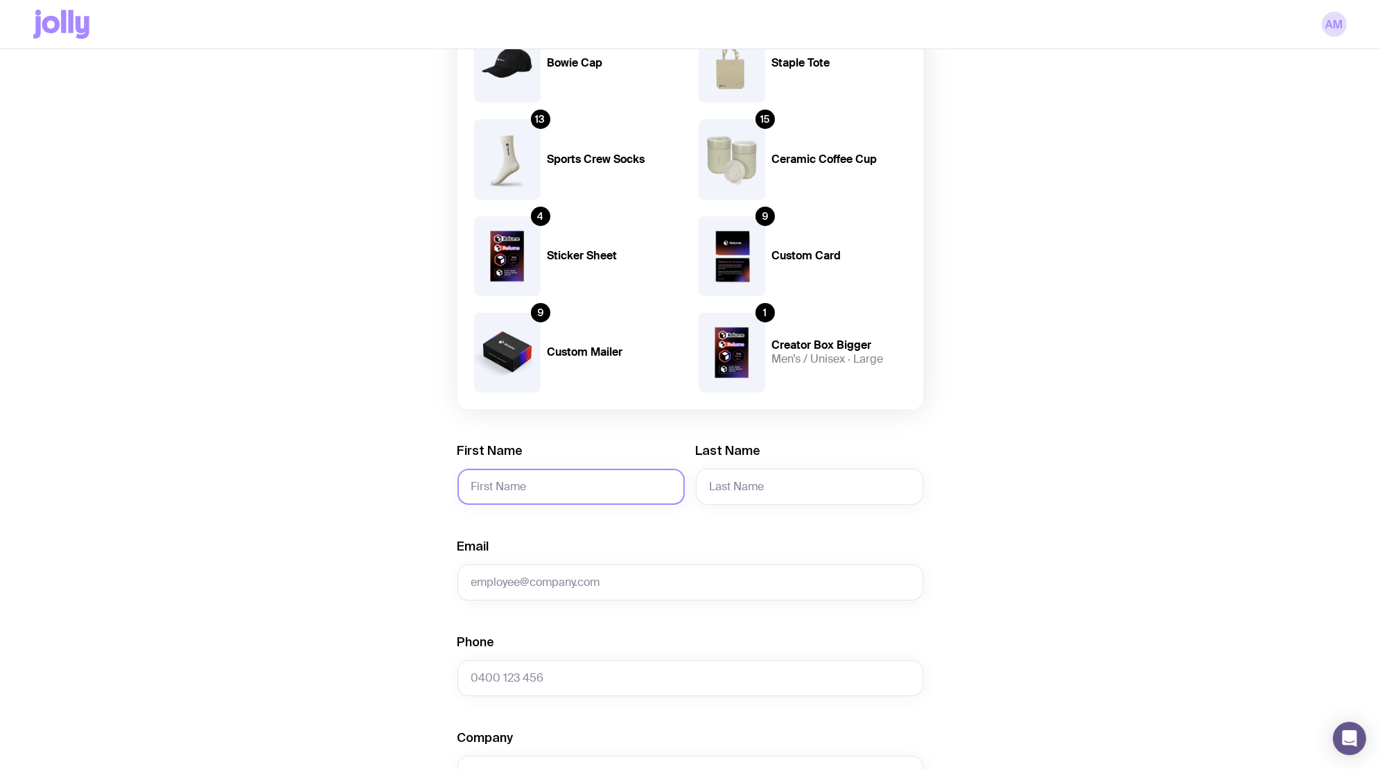
click at [529, 476] on input "First Name" at bounding box center [570, 486] width 227 height 36
type input "Alexa"
type input "[PERSON_NAME]"
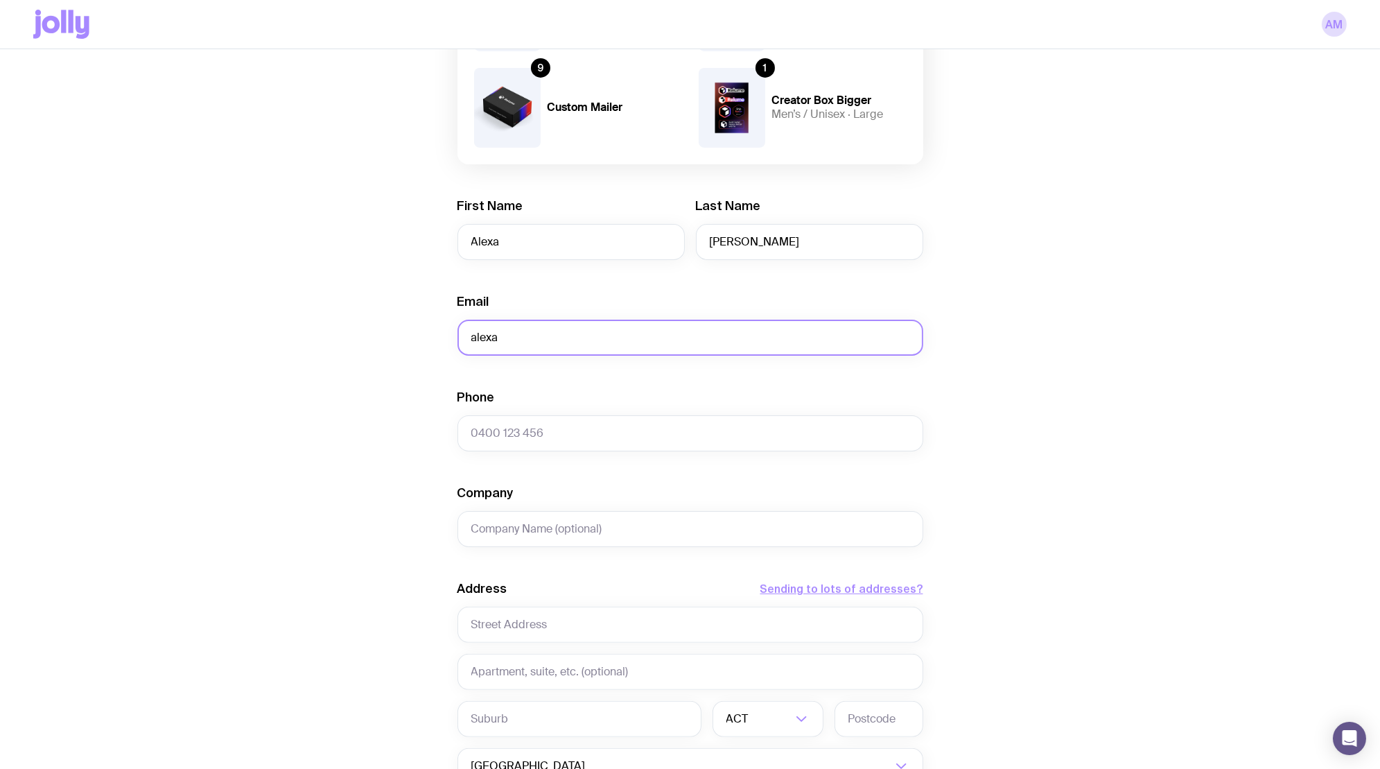
scroll to position [982, 0]
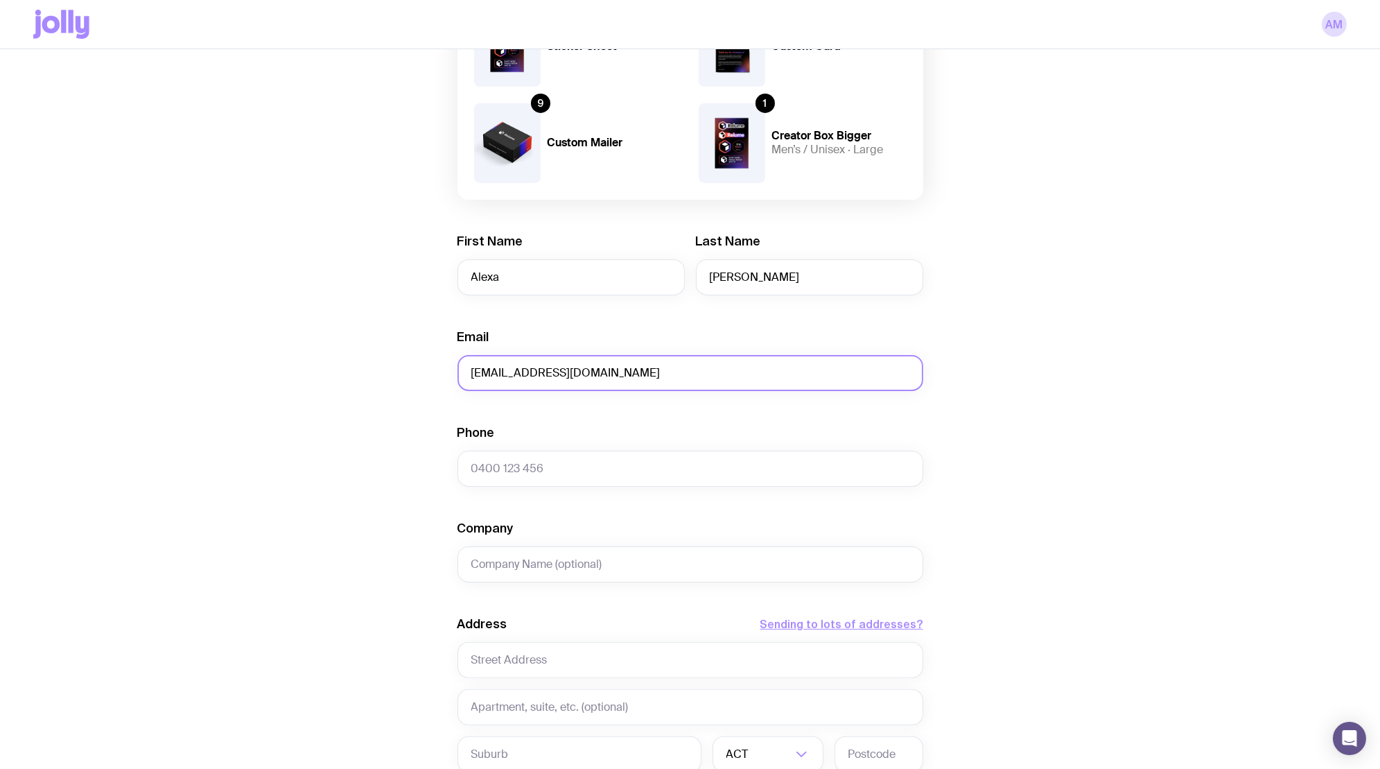
type input "[EMAIL_ADDRESS][DOMAIN_NAME]"
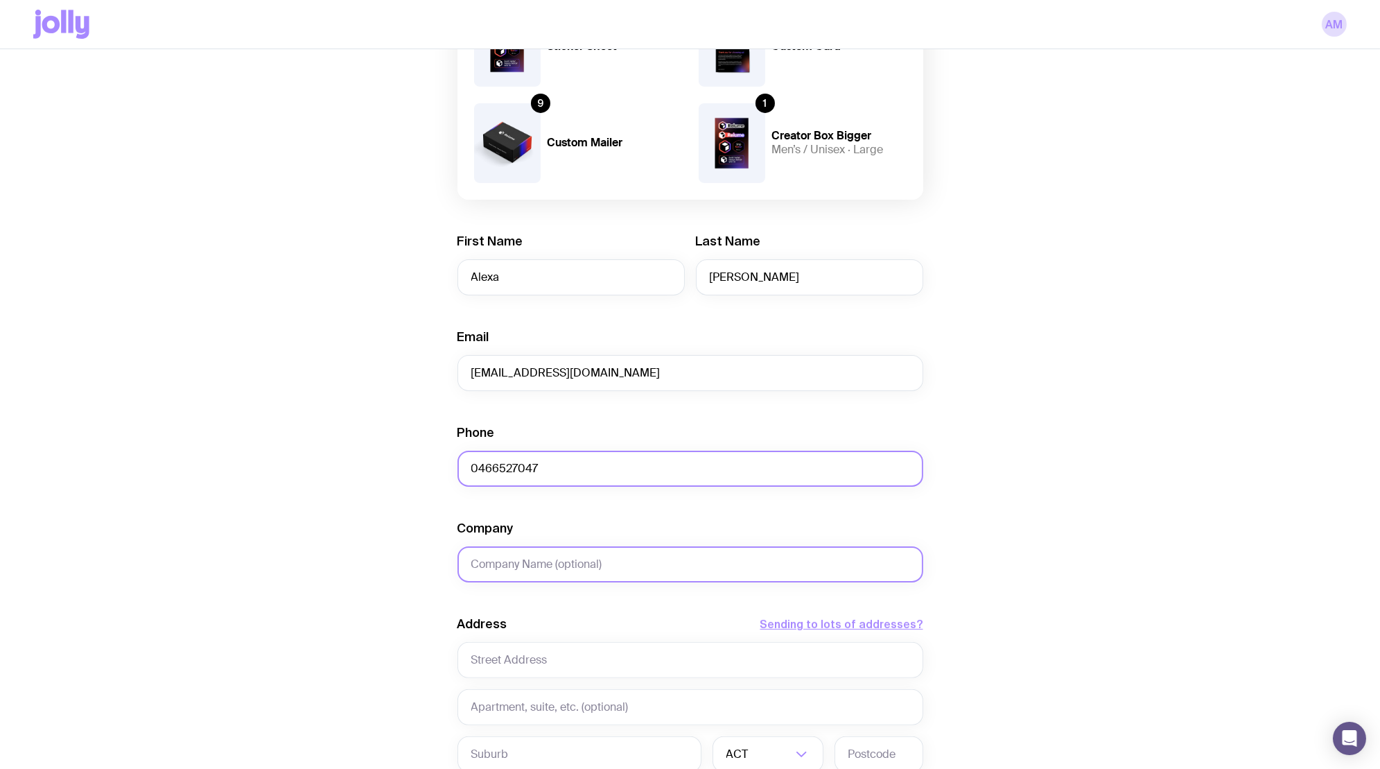
type input "0466527047"
click at [545, 559] on input "Company" at bounding box center [690, 564] width 466 height 36
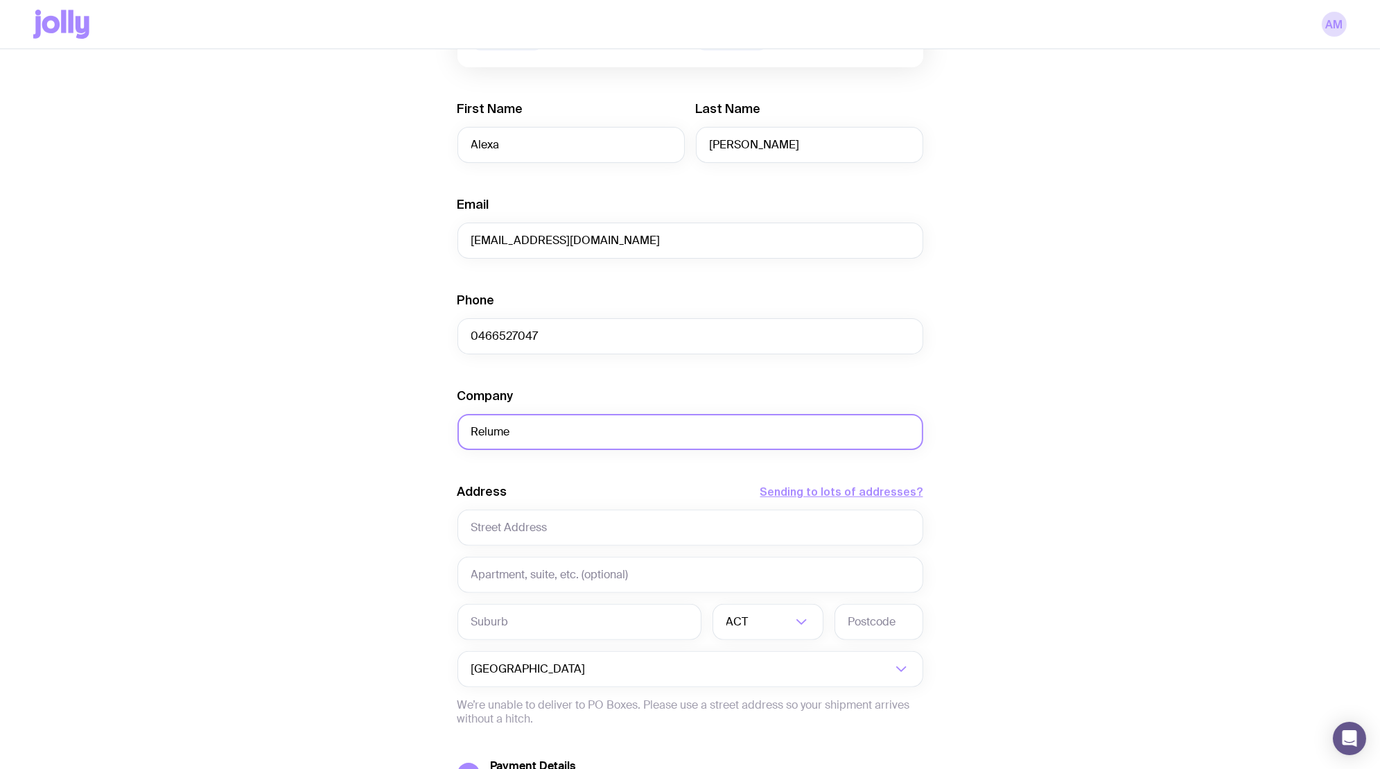
scroll to position [1139, 0]
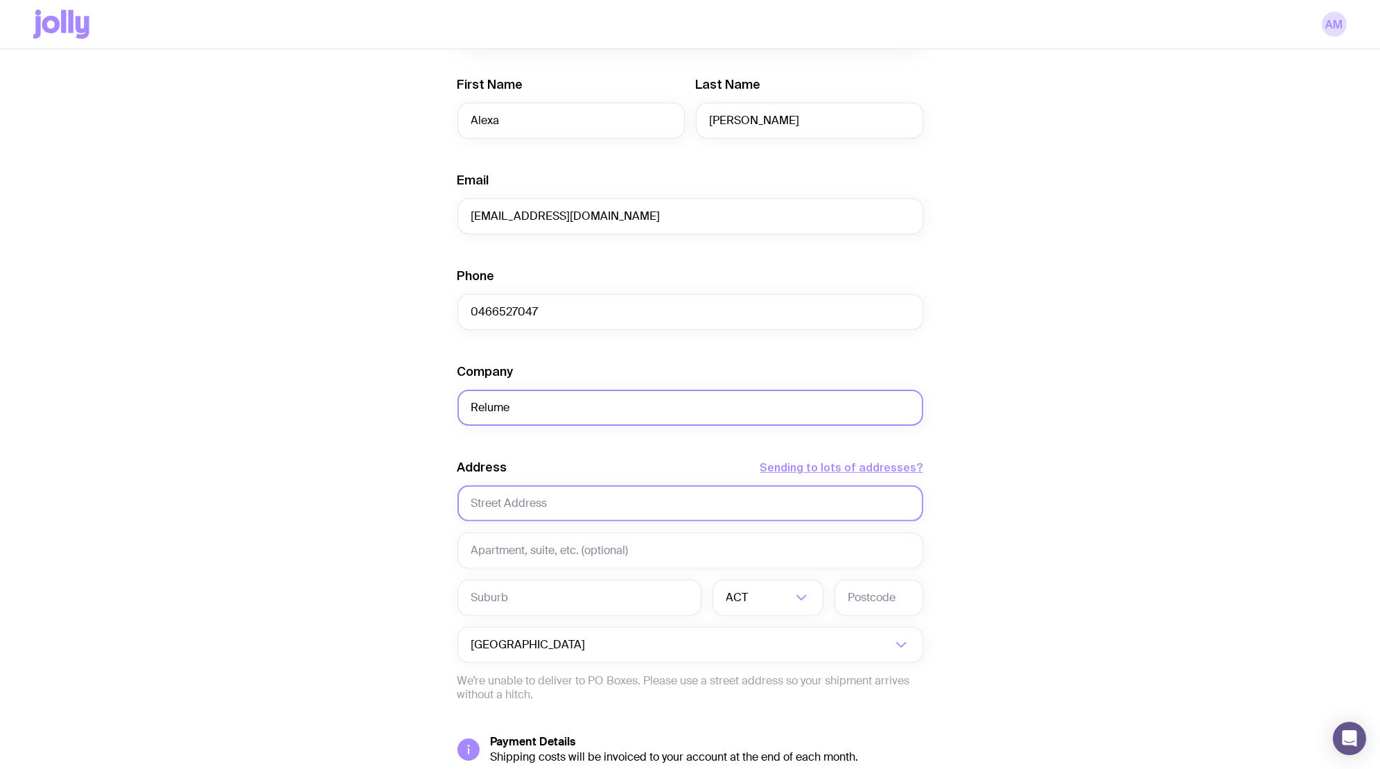
type input "Relume"
click at [536, 499] on input "text" at bounding box center [690, 503] width 466 height 36
type input "Level [STREET_ADDRESS]"
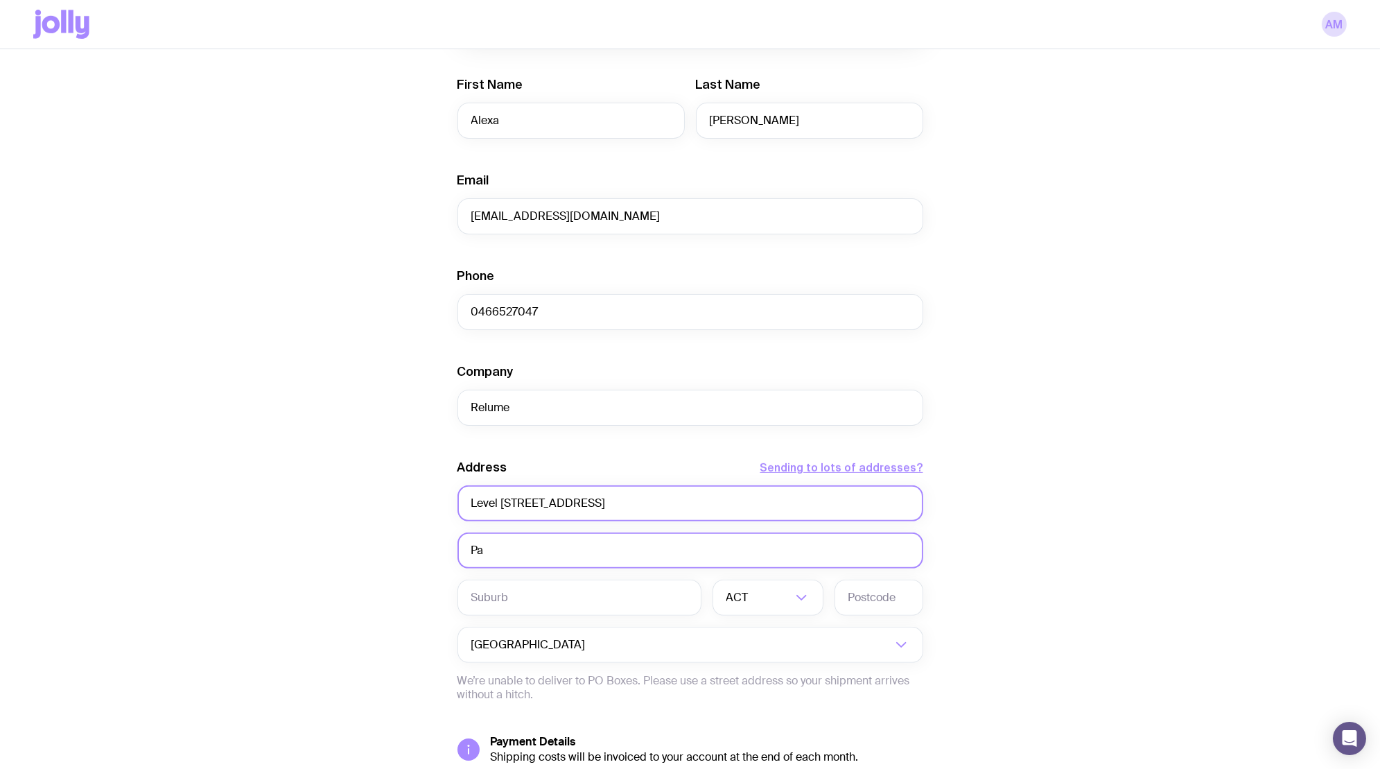
type input "P"
type input "[GEOGRAPHIC_DATA]"
click at [759, 600] on input "Search for option" at bounding box center [771, 597] width 40 height 36
click at [758, 663] on li "[GEOGRAPHIC_DATA]" at bounding box center [767, 670] width 109 height 30
click at [863, 616] on div "Address Sending to lots of addresses? [STREET_ADDRESS] Loading... Australia Loa…" at bounding box center [690, 580] width 466 height 243
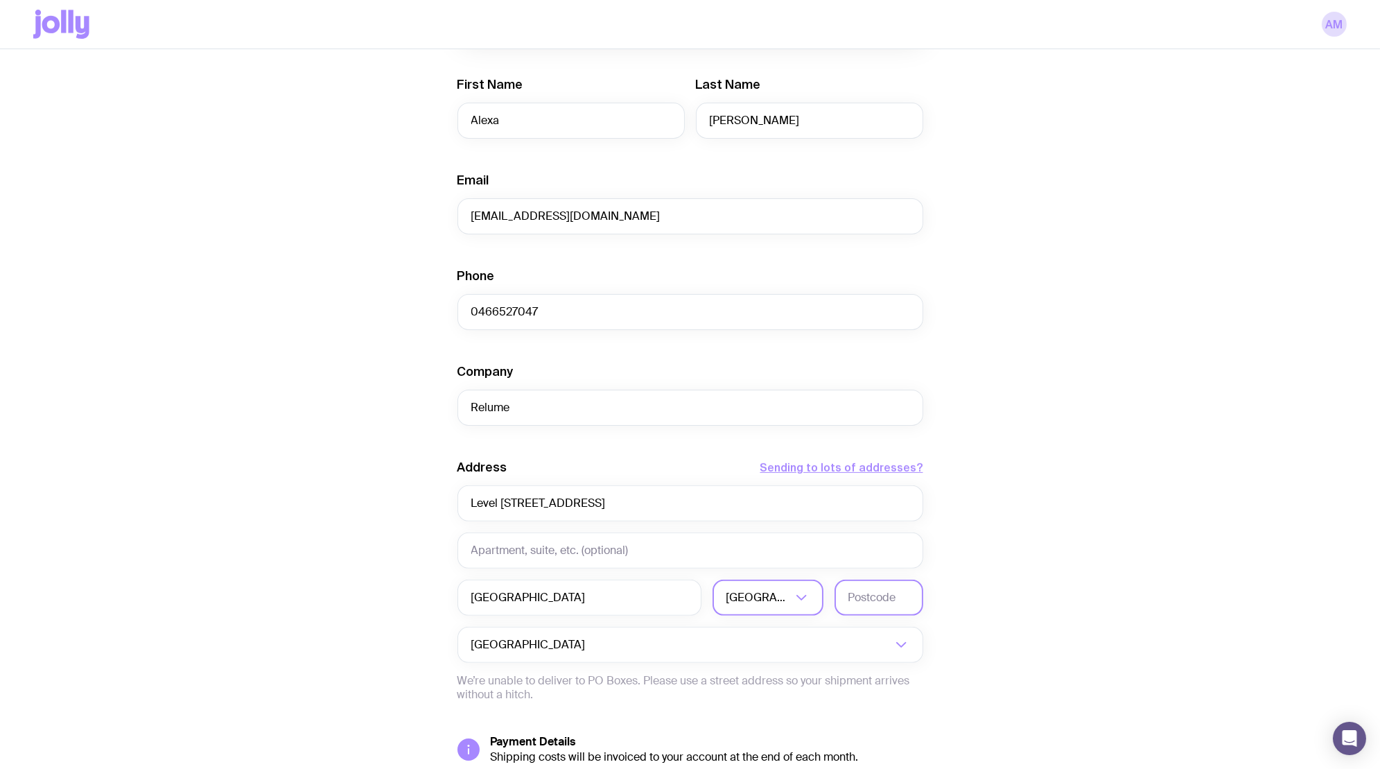
click at [867, 602] on input "text" at bounding box center [878, 597] width 89 height 36
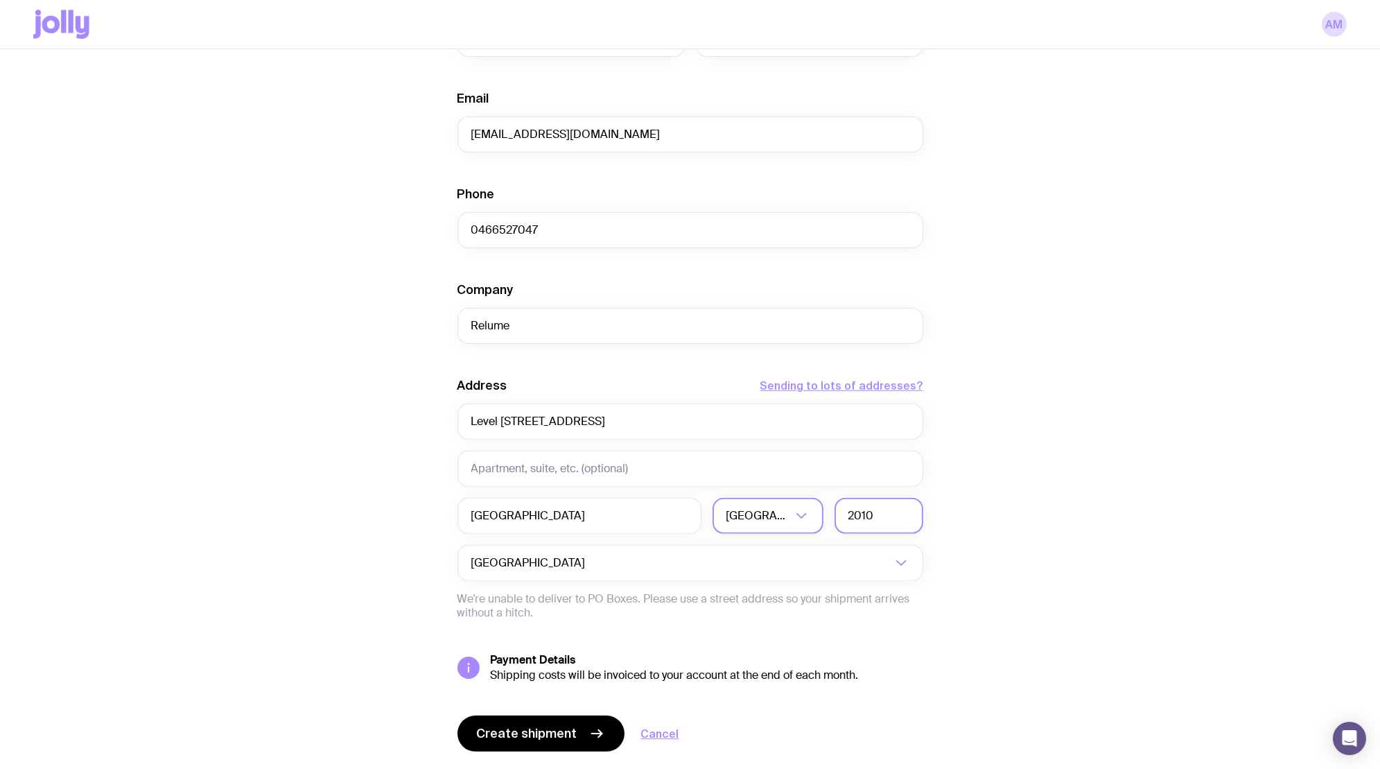
scroll to position [1258, 0]
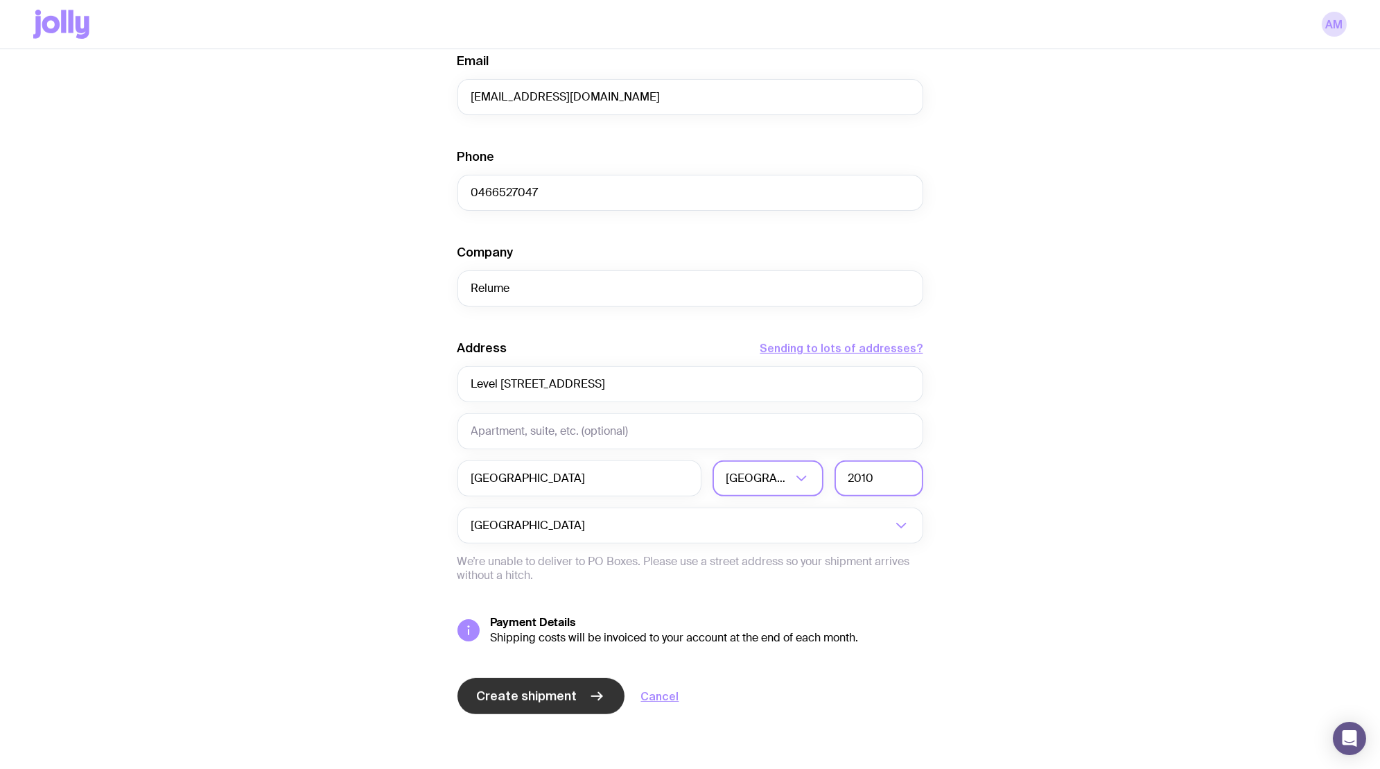
type input "2010"
click at [534, 703] on button "Create shipment" at bounding box center [540, 696] width 167 height 36
